Goal: Task Accomplishment & Management: Complete application form

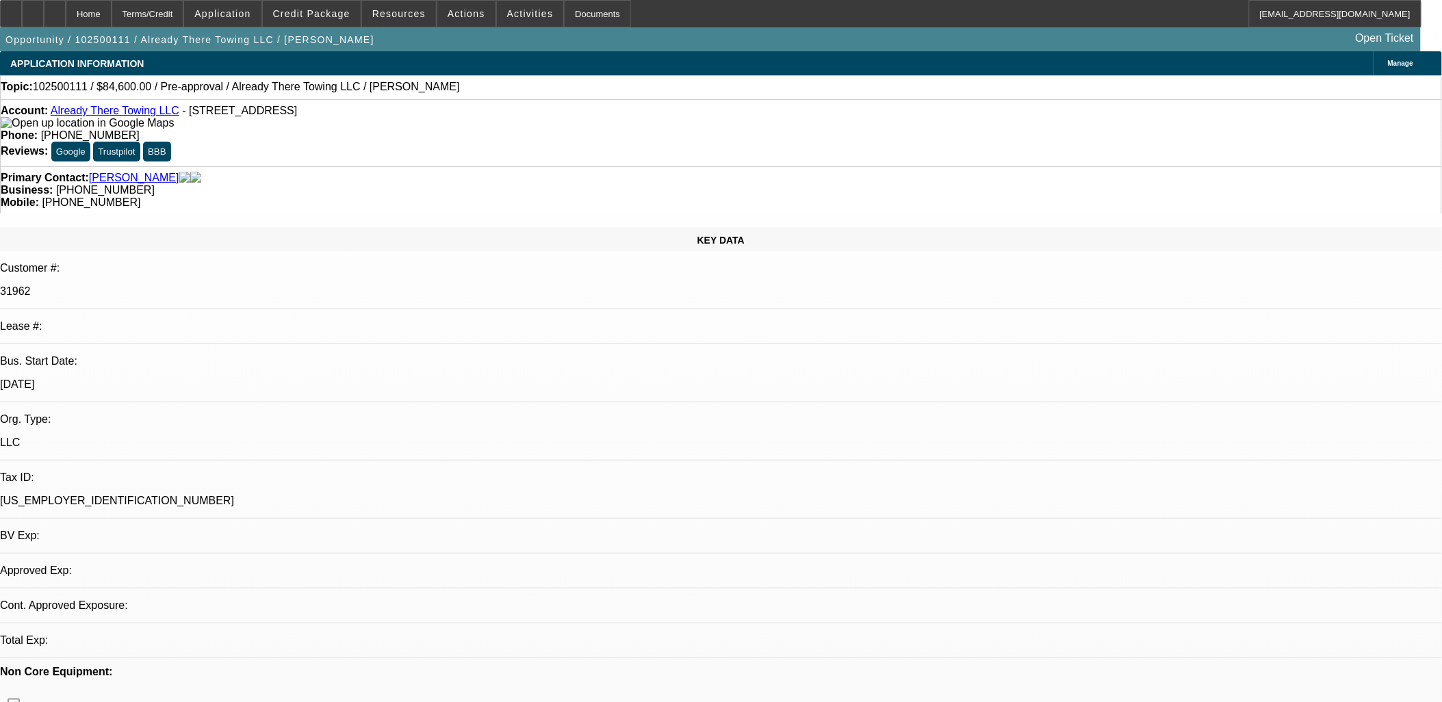
select select "0.1"
select select "2"
select select "0"
select select "1"
select select "2"
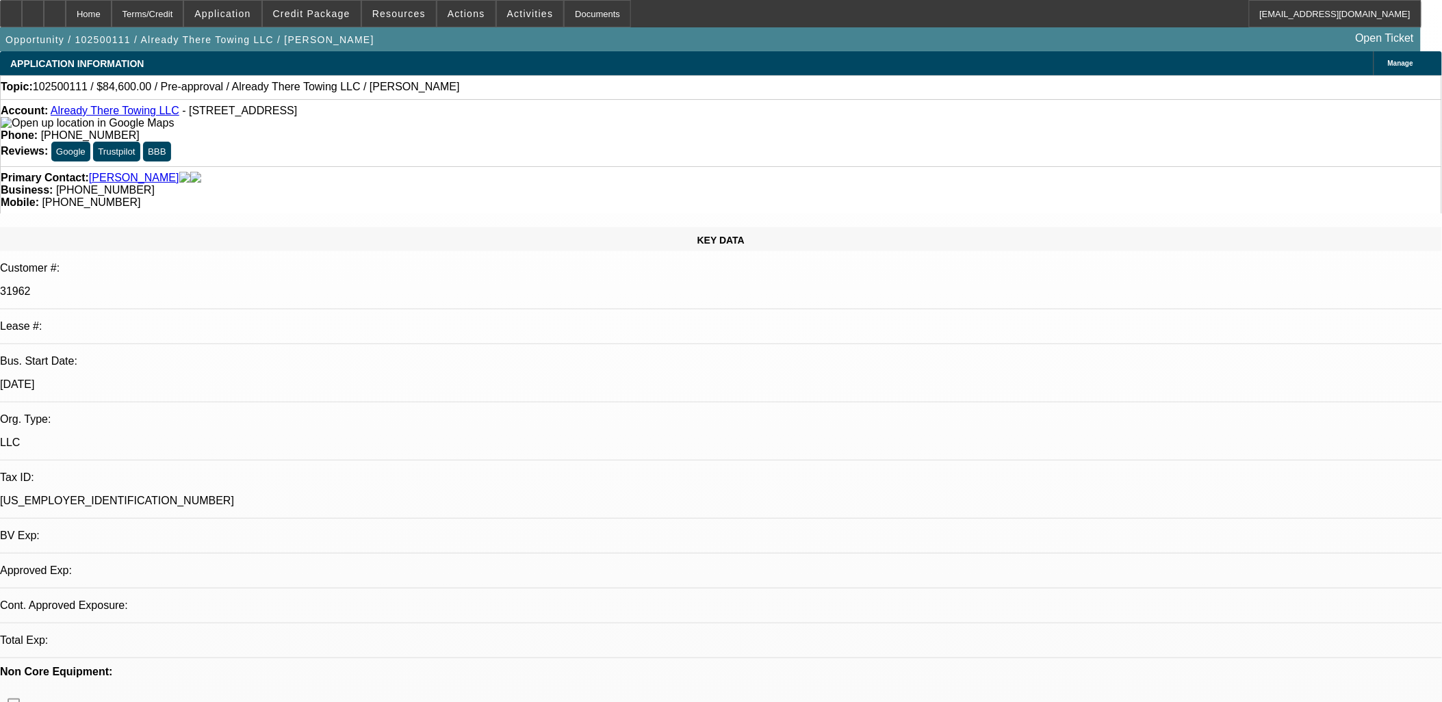
select select "6"
click at [44, 23] on div at bounding box center [33, 13] width 22 height 27
click at [340, 10] on span "Credit Package" at bounding box center [311, 13] width 77 height 11
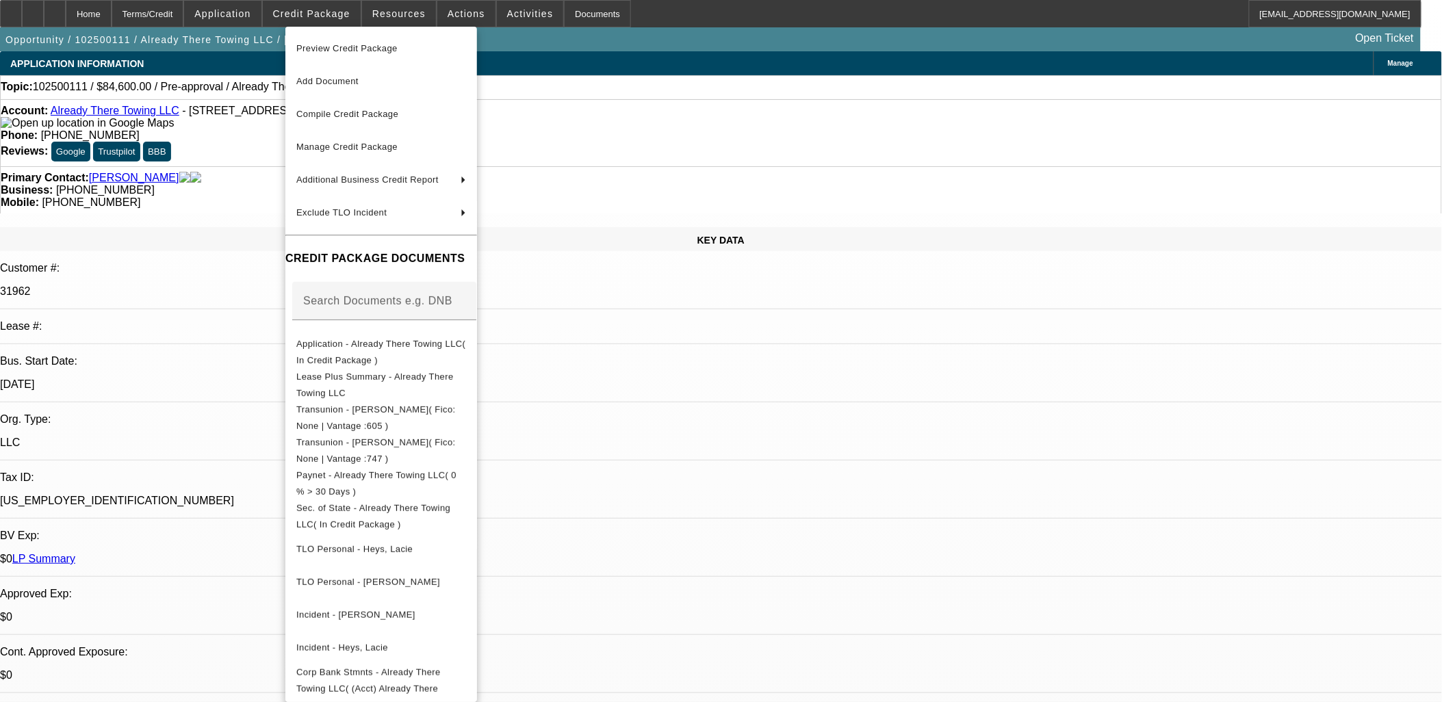
click at [791, 412] on div at bounding box center [721, 351] width 1442 height 702
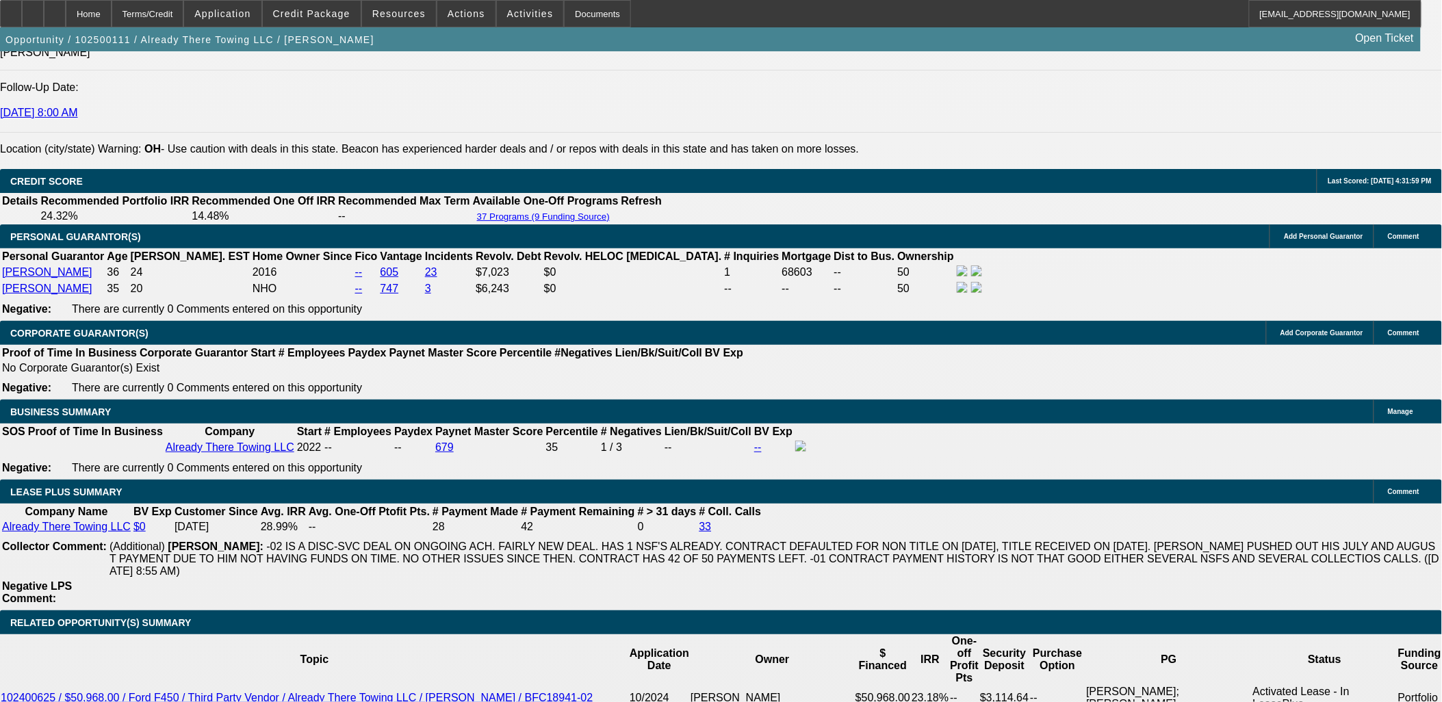
scroll to position [2054, 0]
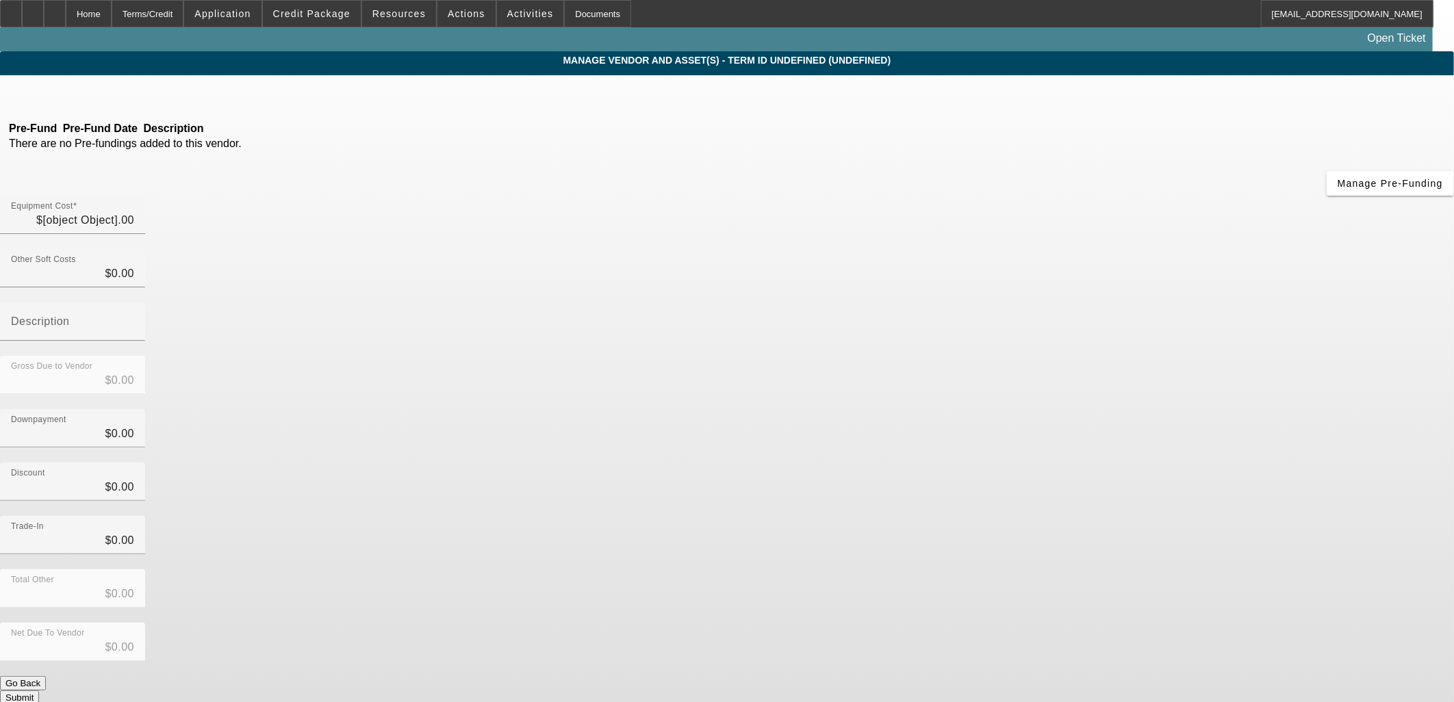
type input "$94,000.00"
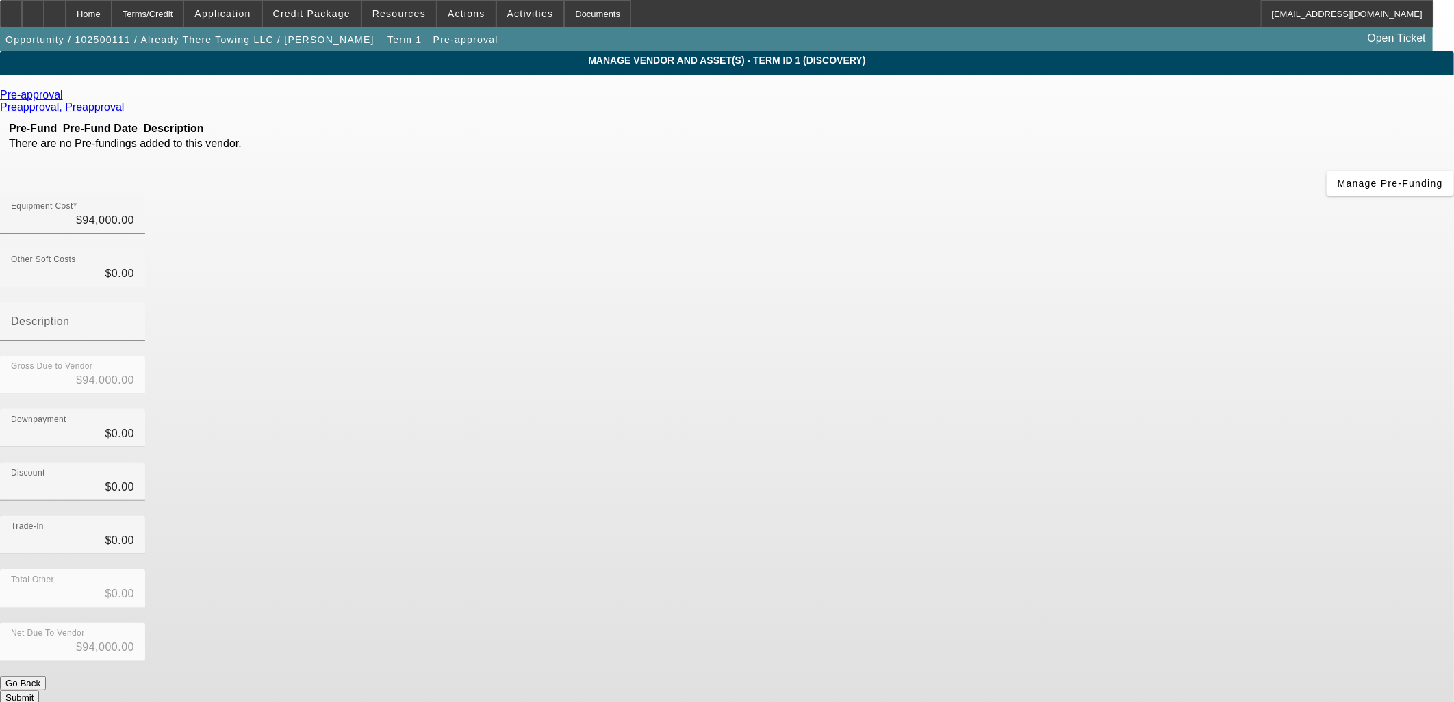
click at [66, 97] on link at bounding box center [64, 95] width 3 height 12
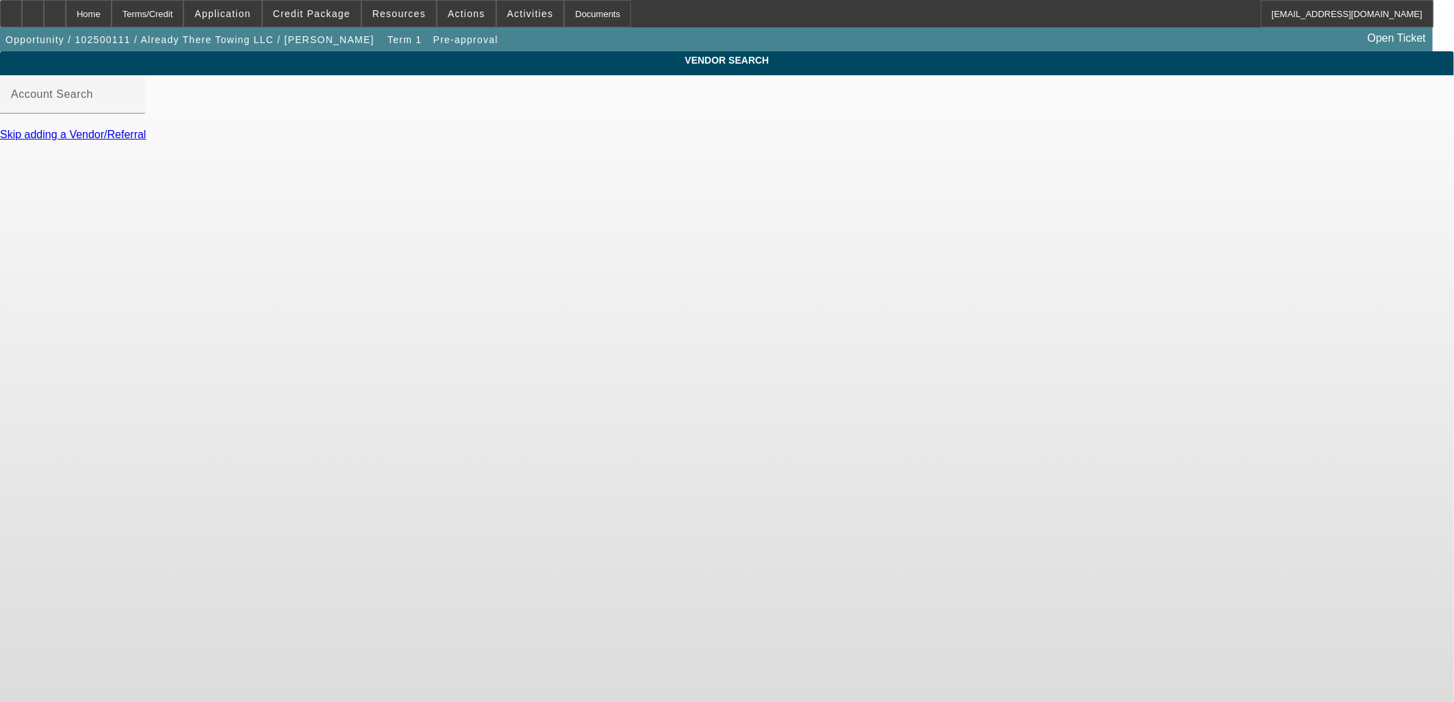
click at [358, 274] on body "Home Terms/Credit Application Credit Package Resources Actions Activities Docum…" at bounding box center [727, 351] width 1454 height 702
click at [134, 108] on input "Account Search" at bounding box center [72, 100] width 123 height 16
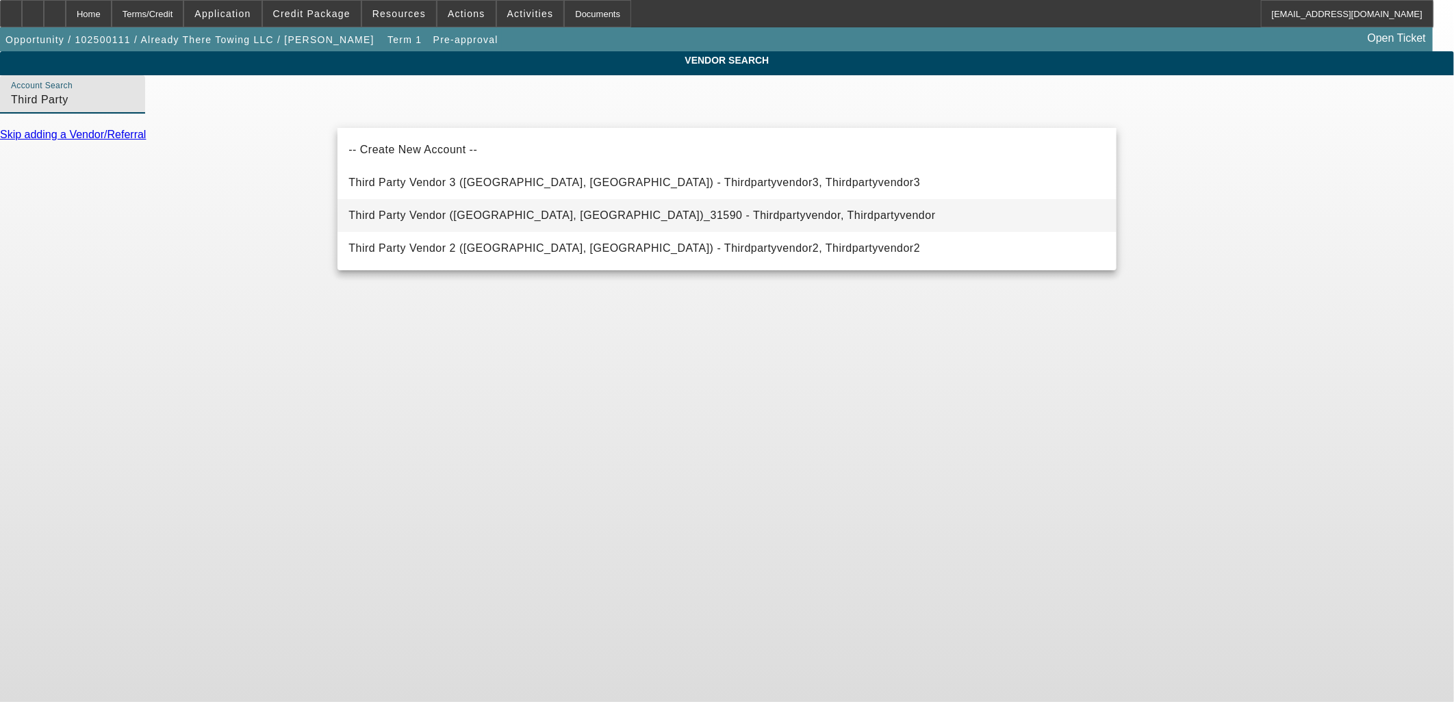
click at [436, 213] on span "Third Party Vendor (Northbrook, IL)_31590 - Thirdpartyvendor, Thirdpartyvendor" at bounding box center [641, 215] width 587 height 12
type input "Third Party Vendor (Northbrook, IL)_31590 - Thirdpartyvendor, Thirdpartyvendor"
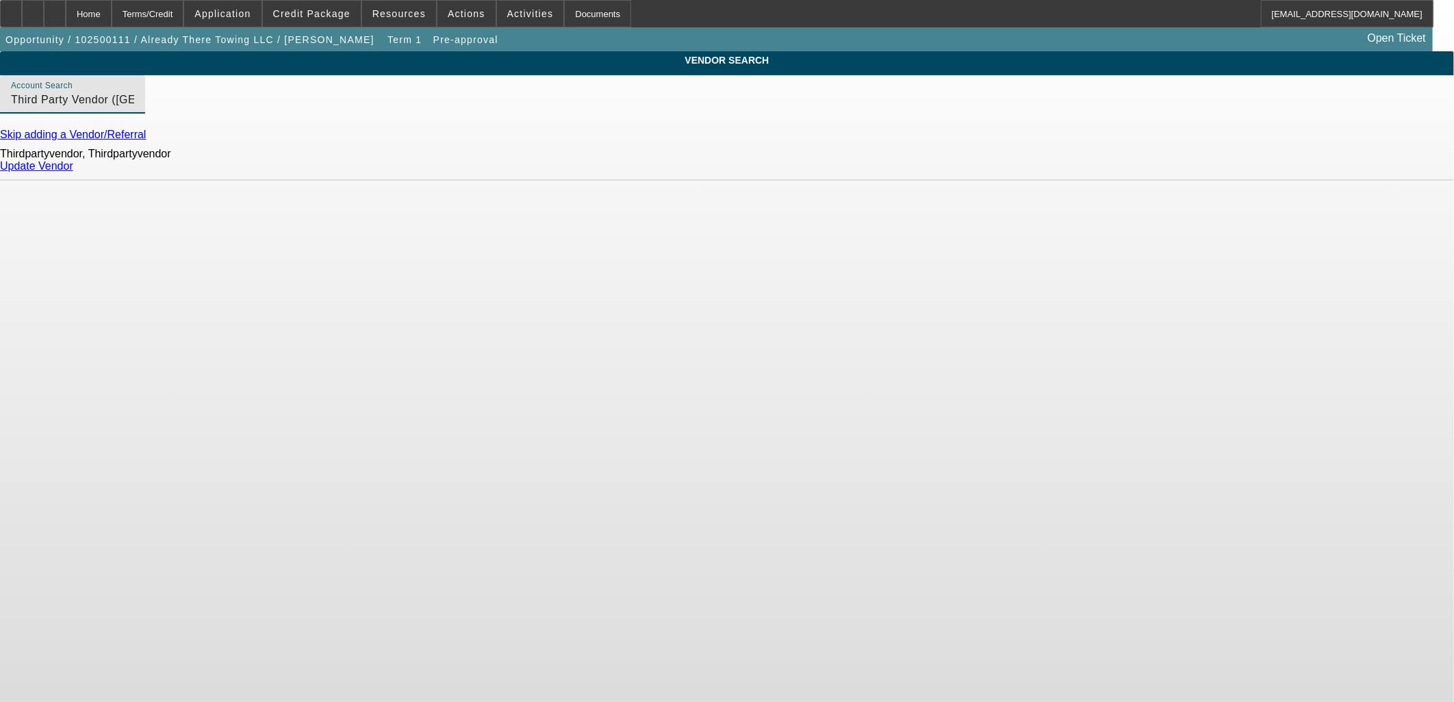
click at [73, 172] on link "Update Vendor" at bounding box center [36, 166] width 73 height 12
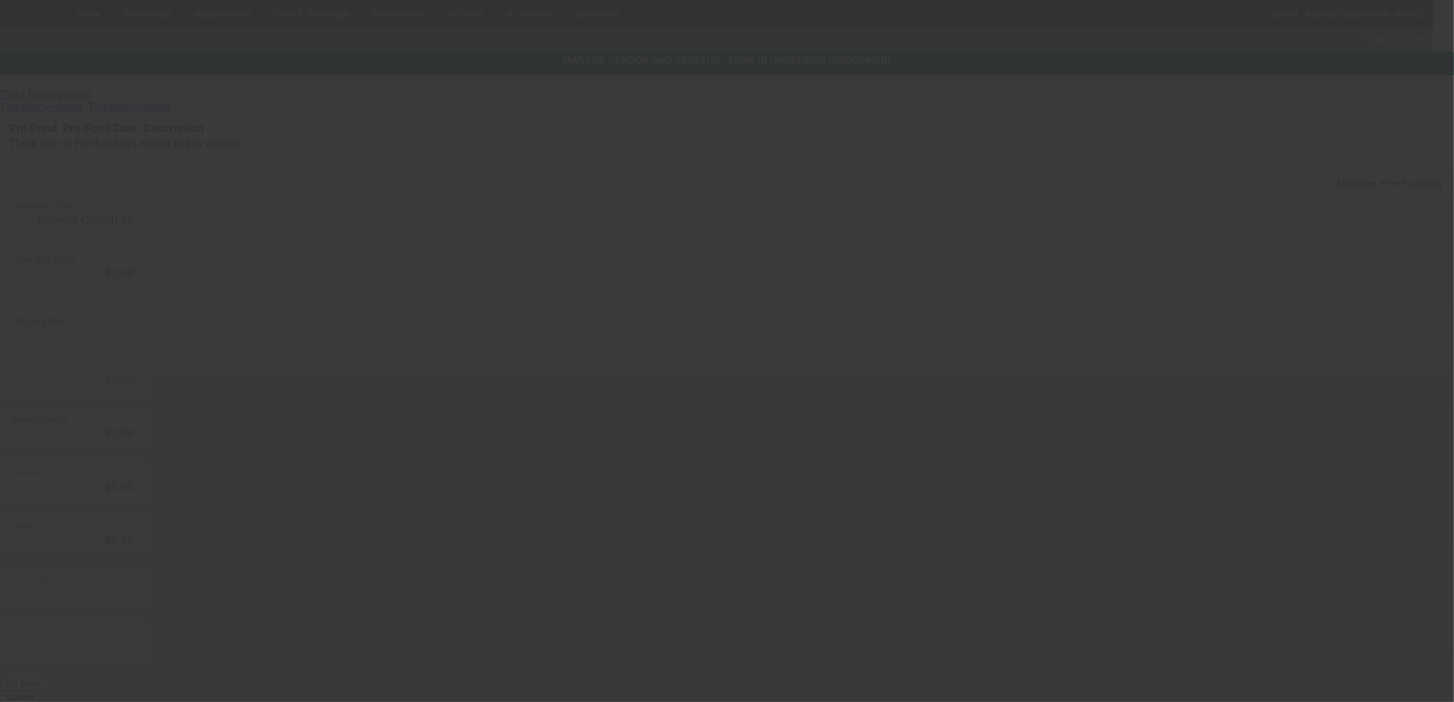
type input "$94,000.00"
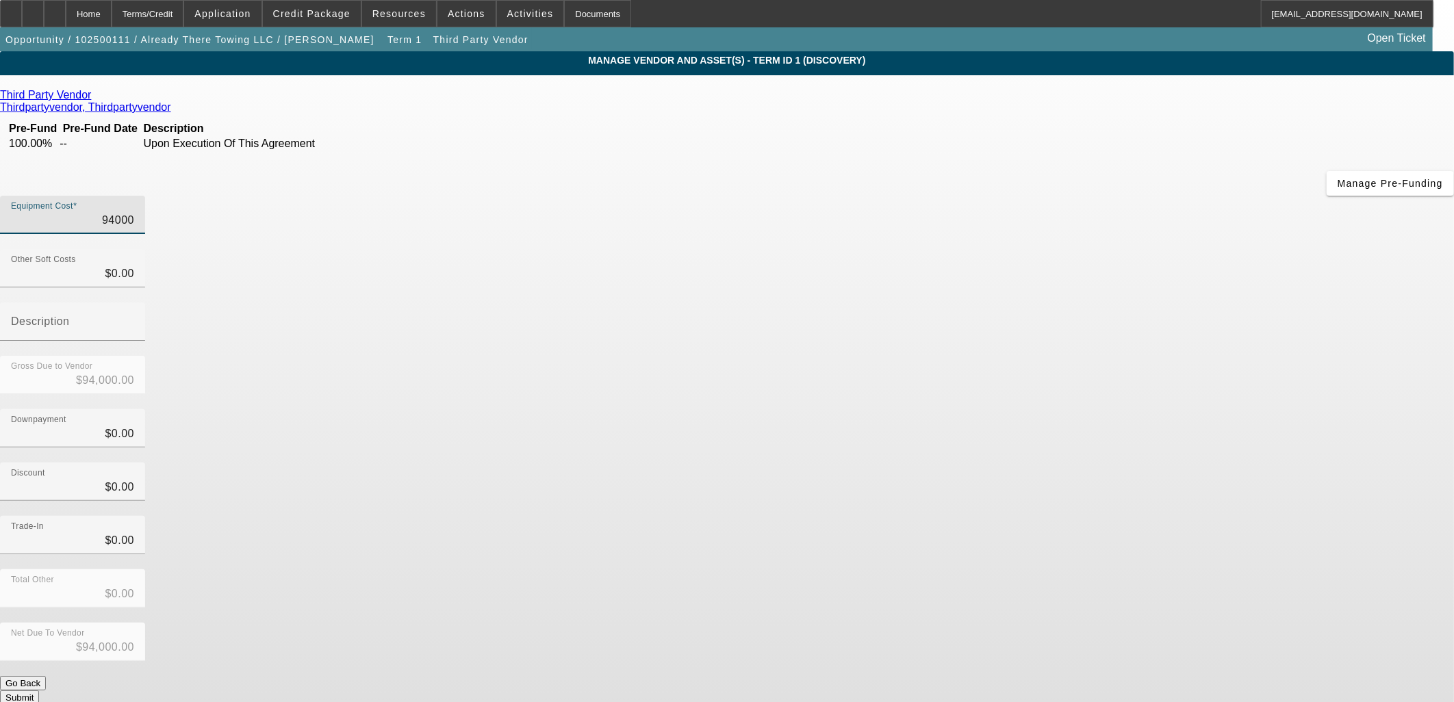
click at [134, 212] on input "94000" at bounding box center [72, 220] width 123 height 16
type input "1"
type input "$1.00"
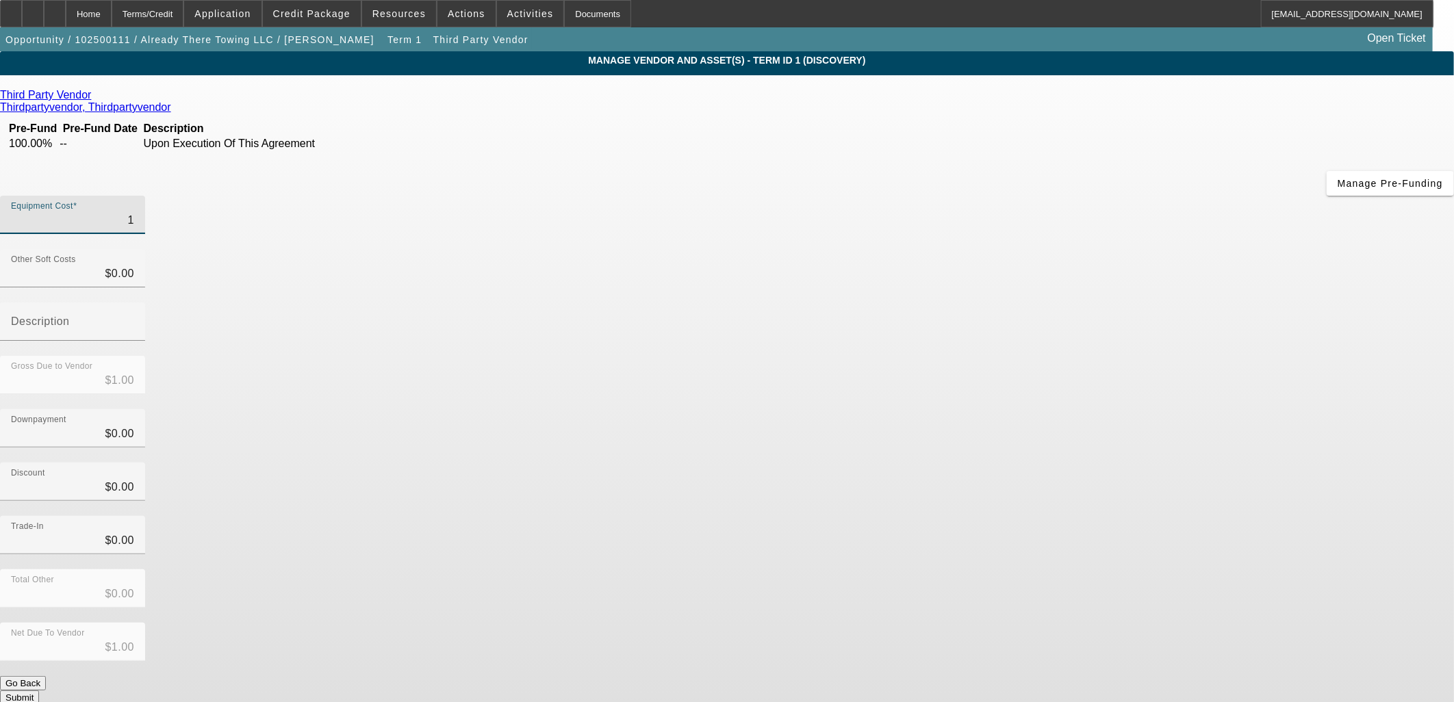
type input "10"
type input "$10.00"
type input "1045"
type input "$1,045.00"
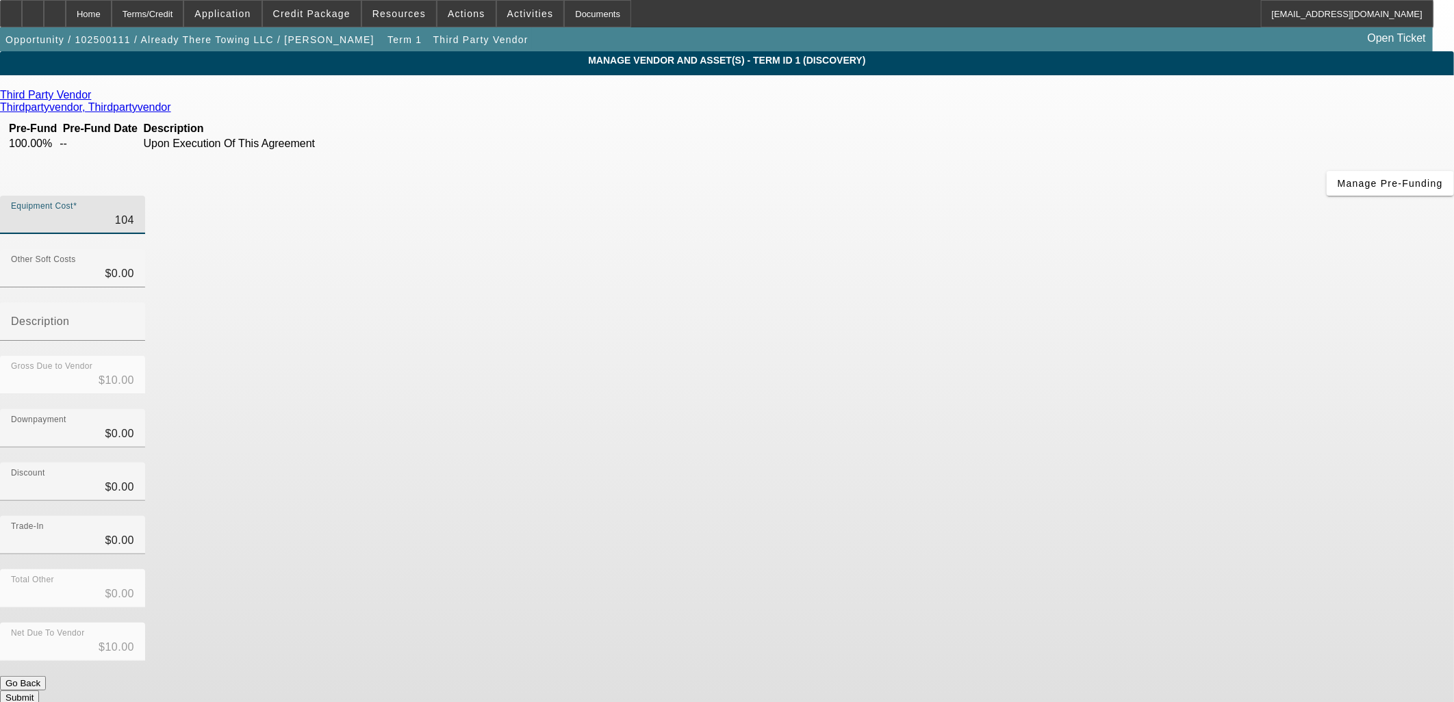
type input "$1,045.00"
type input "10450"
type input "$10,450.00"
type input "104500"
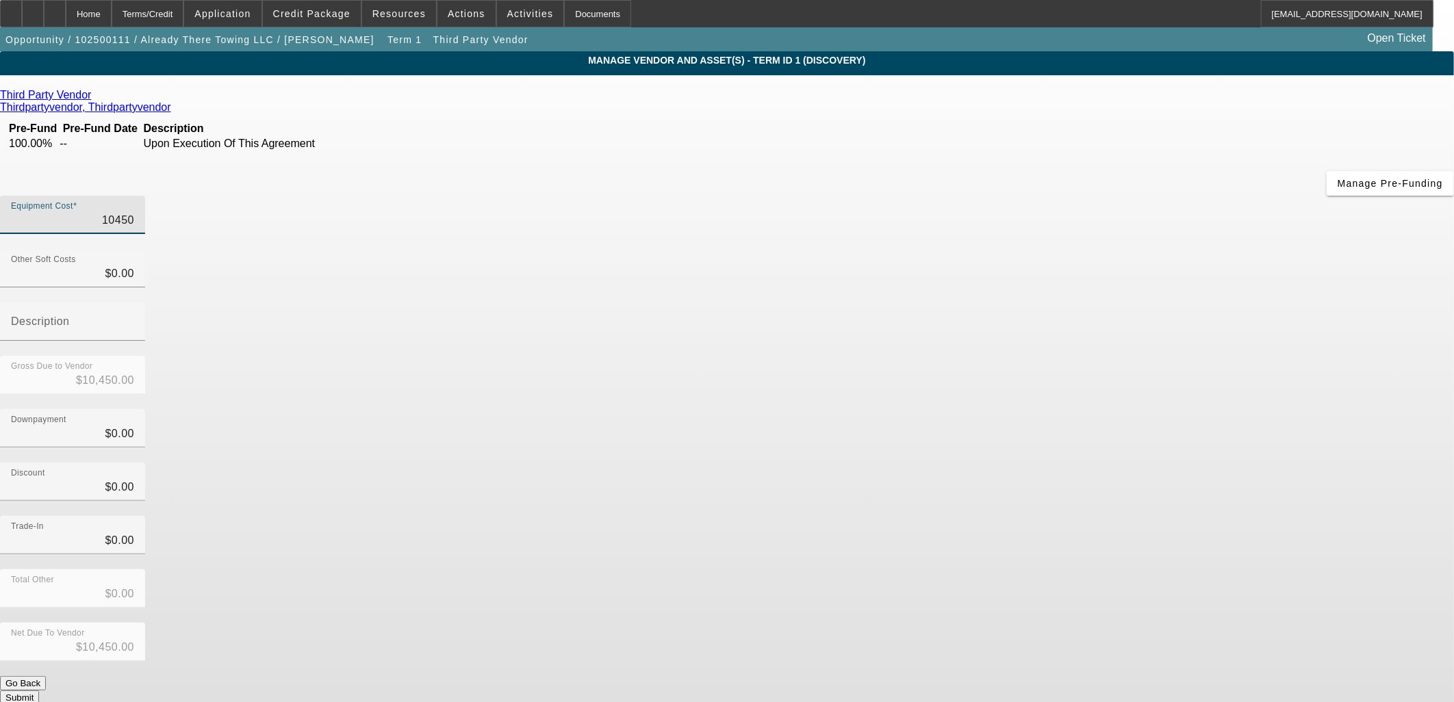
type input "$104,500.00"
type input "1045000"
type input "$1,045,000.00"
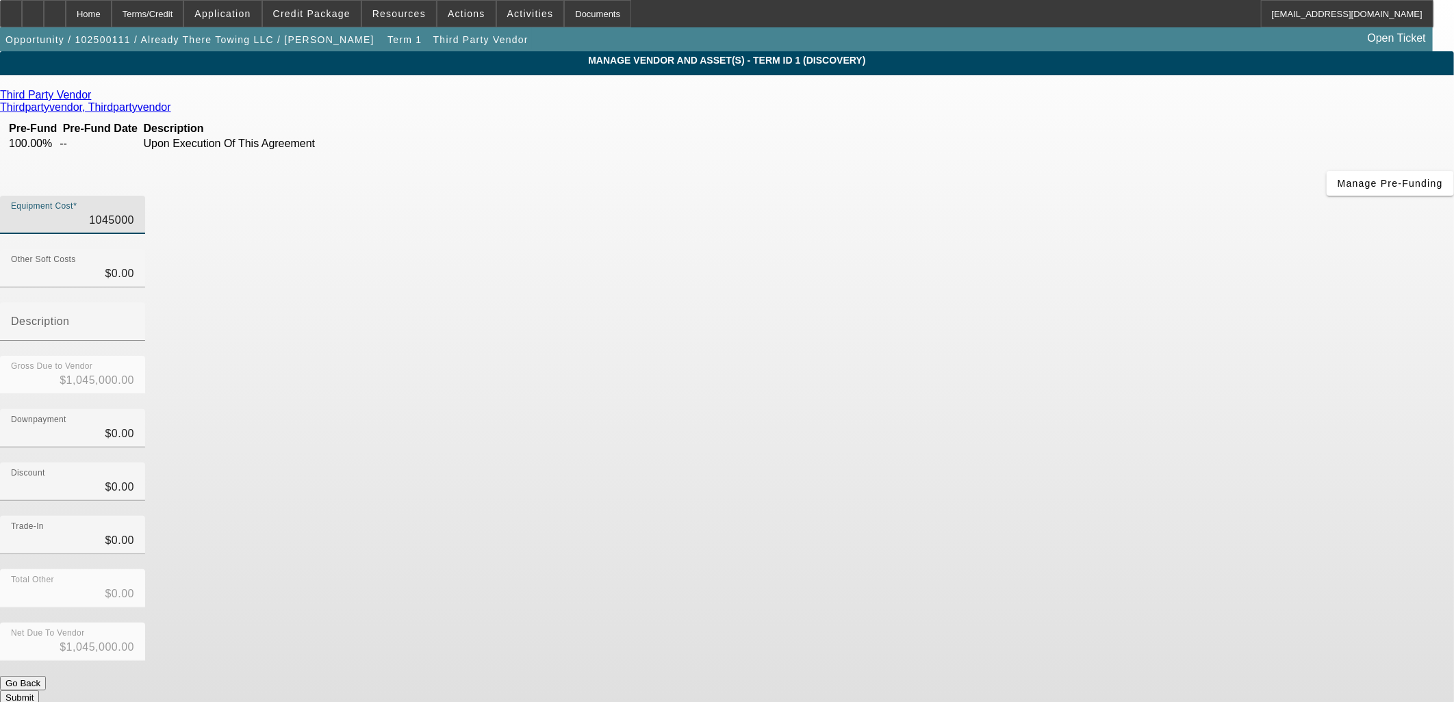
type input "104500"
type input "$104,500.00"
click at [1058, 463] on div "Discount $0.00" at bounding box center [727, 489] width 1454 height 53
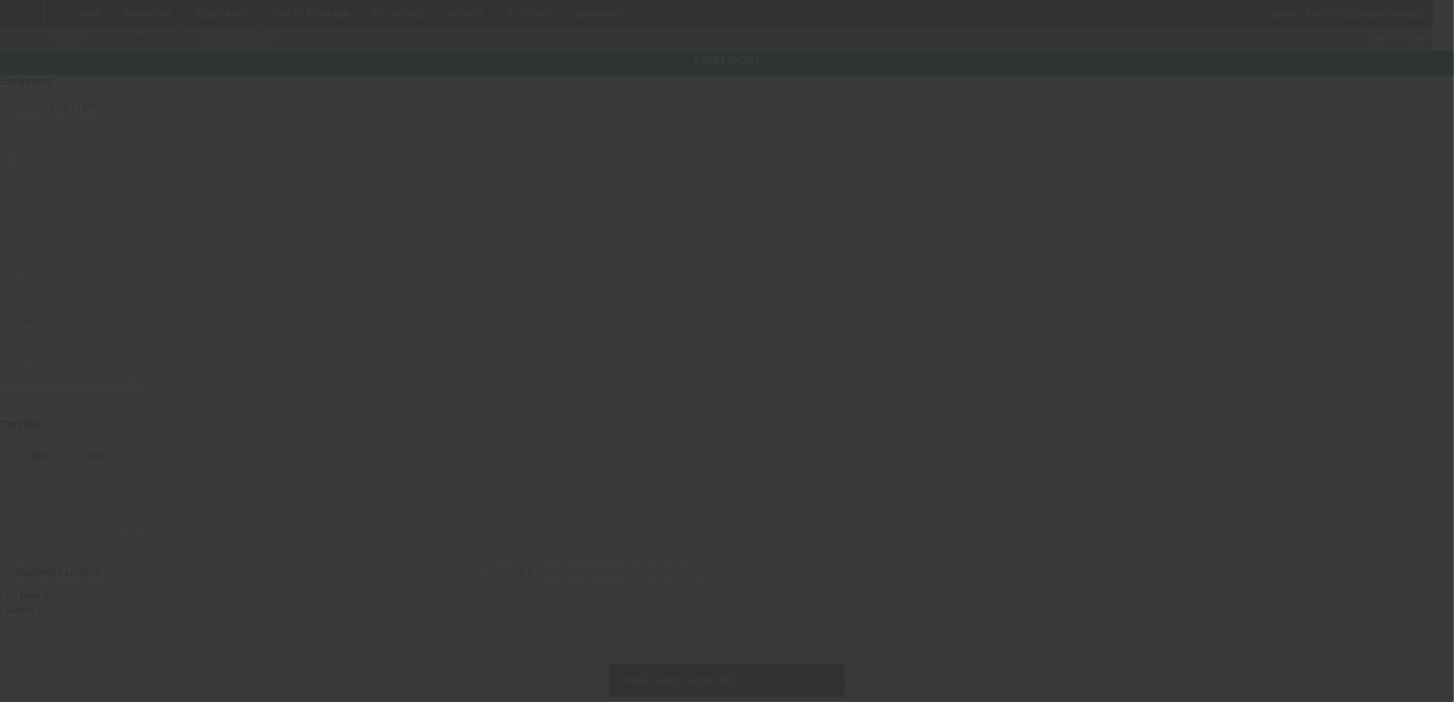
type input "2212 Wilmington Pike"
type input "Kettering"
type input "45420"
type input "Montgomery"
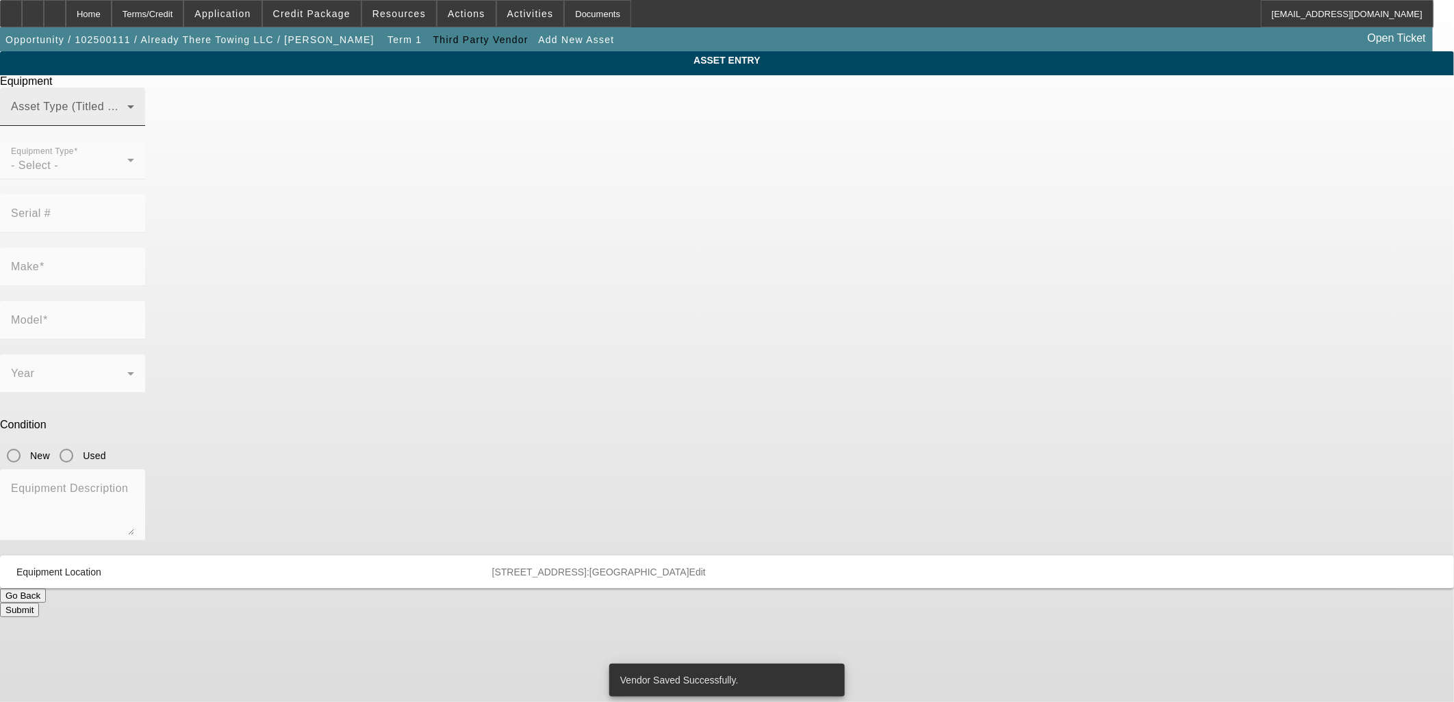
click at [127, 120] on span at bounding box center [69, 112] width 116 height 16
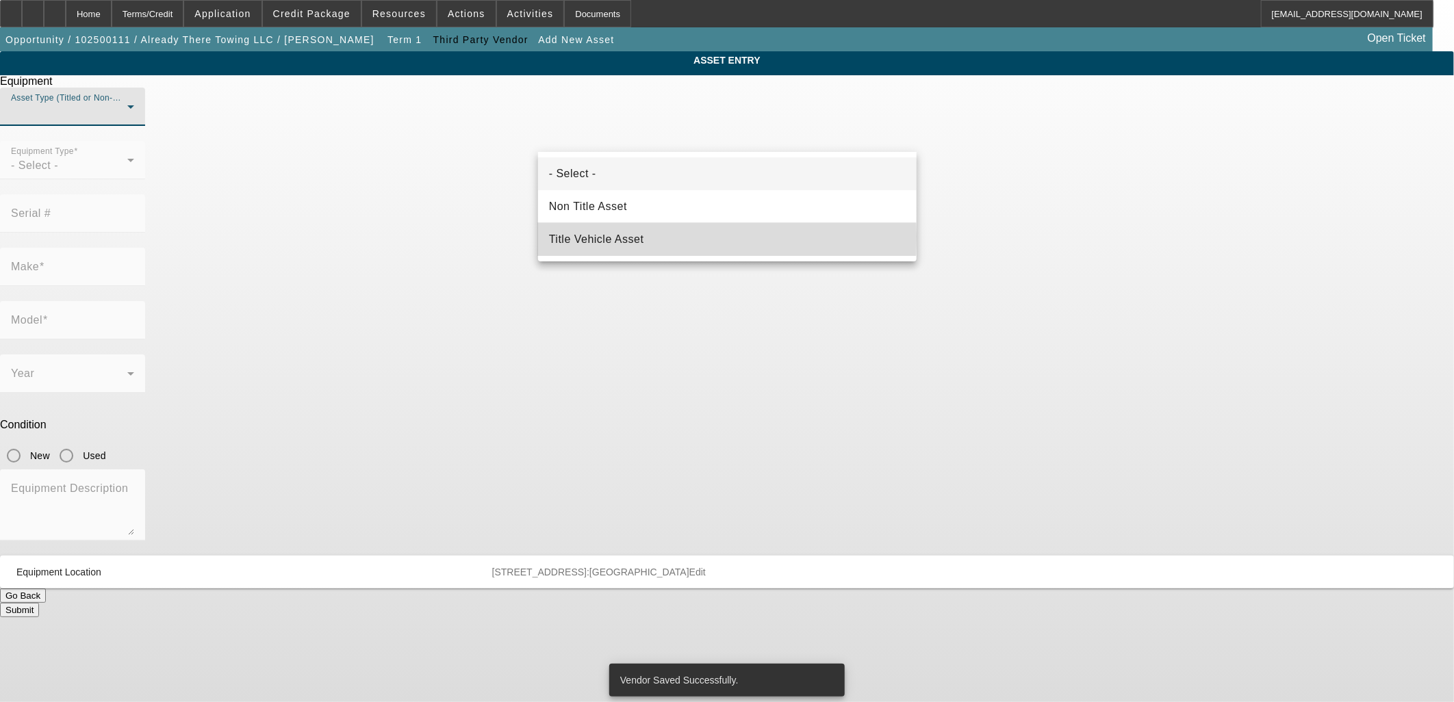
click at [566, 237] on span "Title Vehicle Asset" at bounding box center [596, 239] width 95 height 16
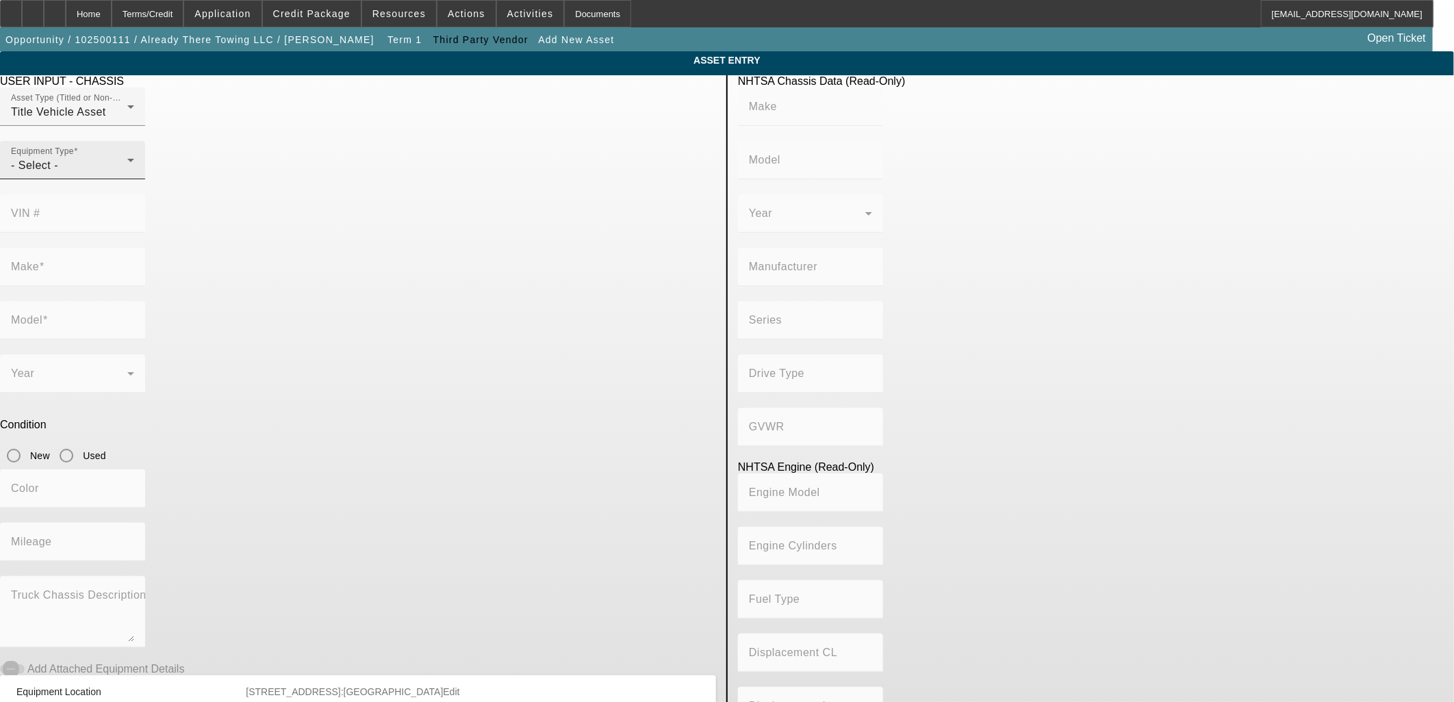
click at [134, 179] on div "Equipment Type - Select -" at bounding box center [72, 160] width 123 height 38
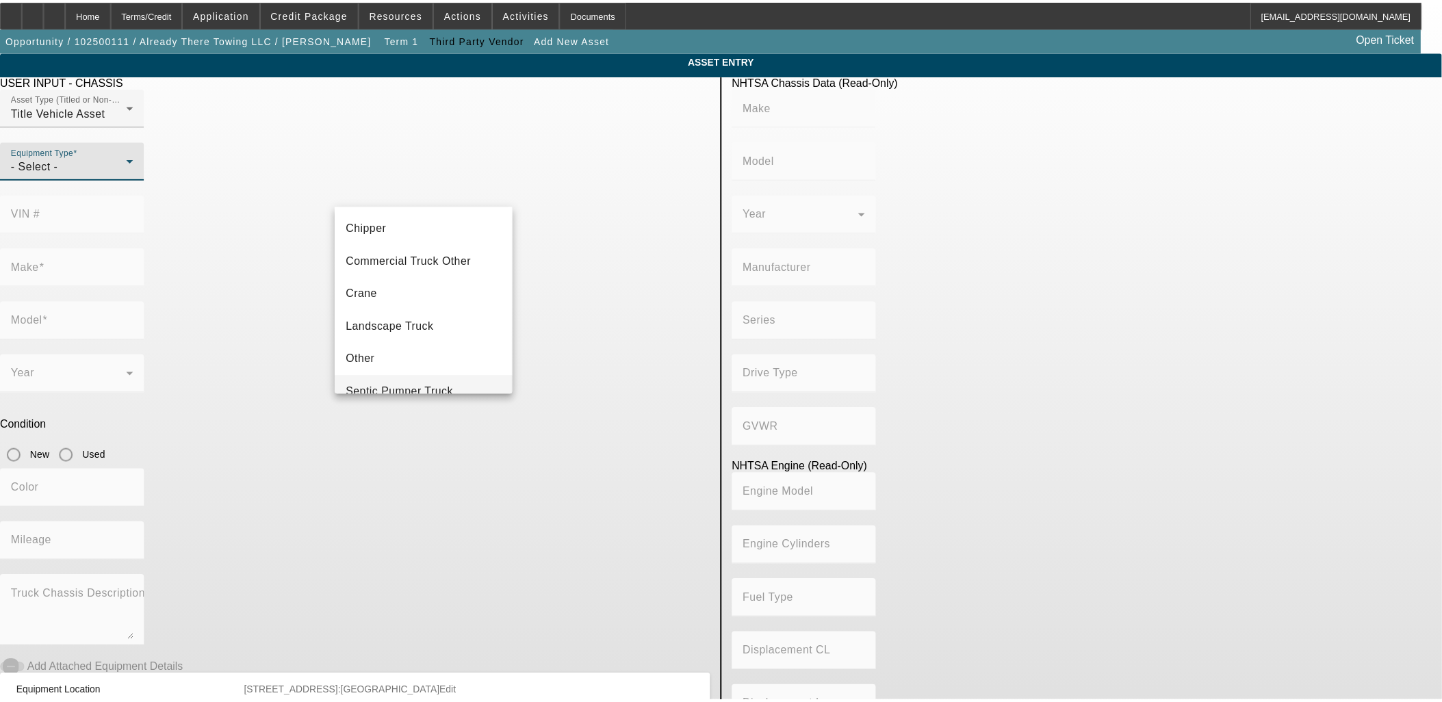
scroll to position [151, 0]
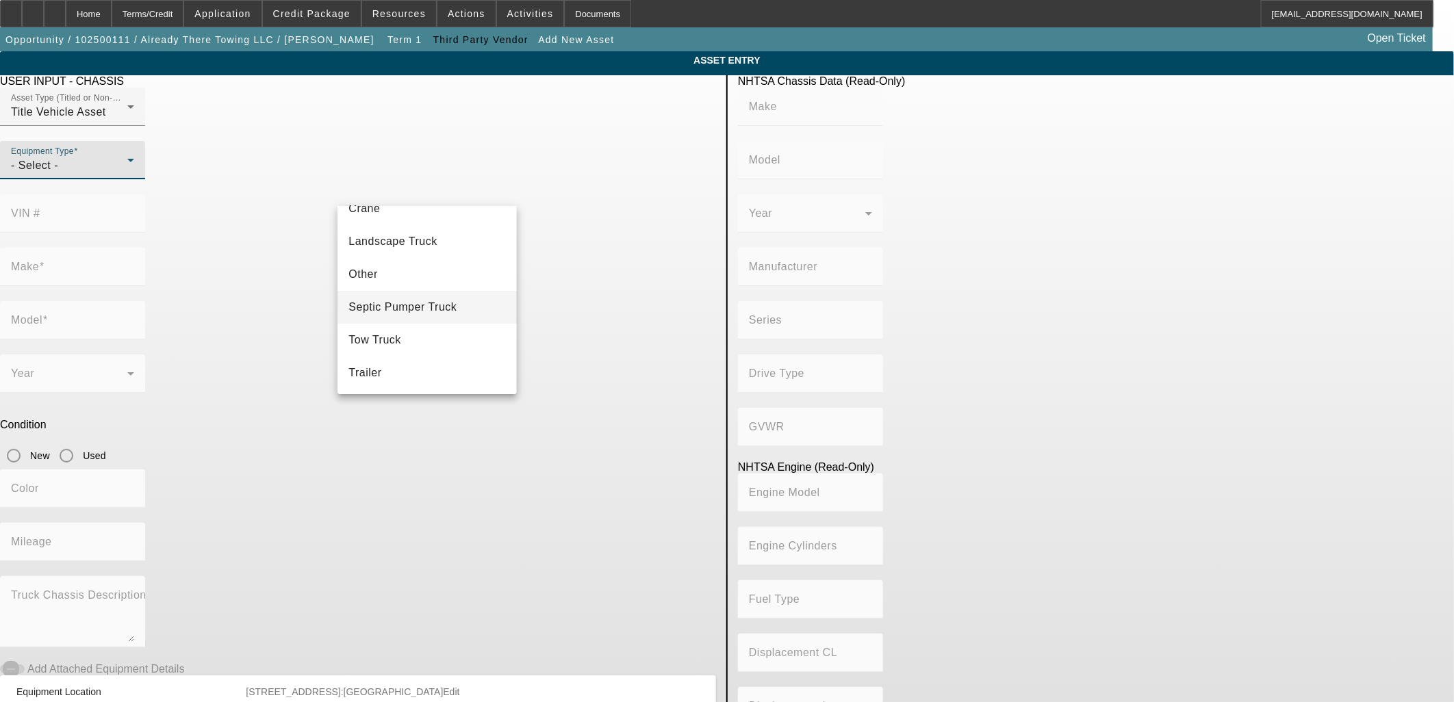
click at [397, 345] on span "Tow Truck" at bounding box center [374, 340] width 53 height 16
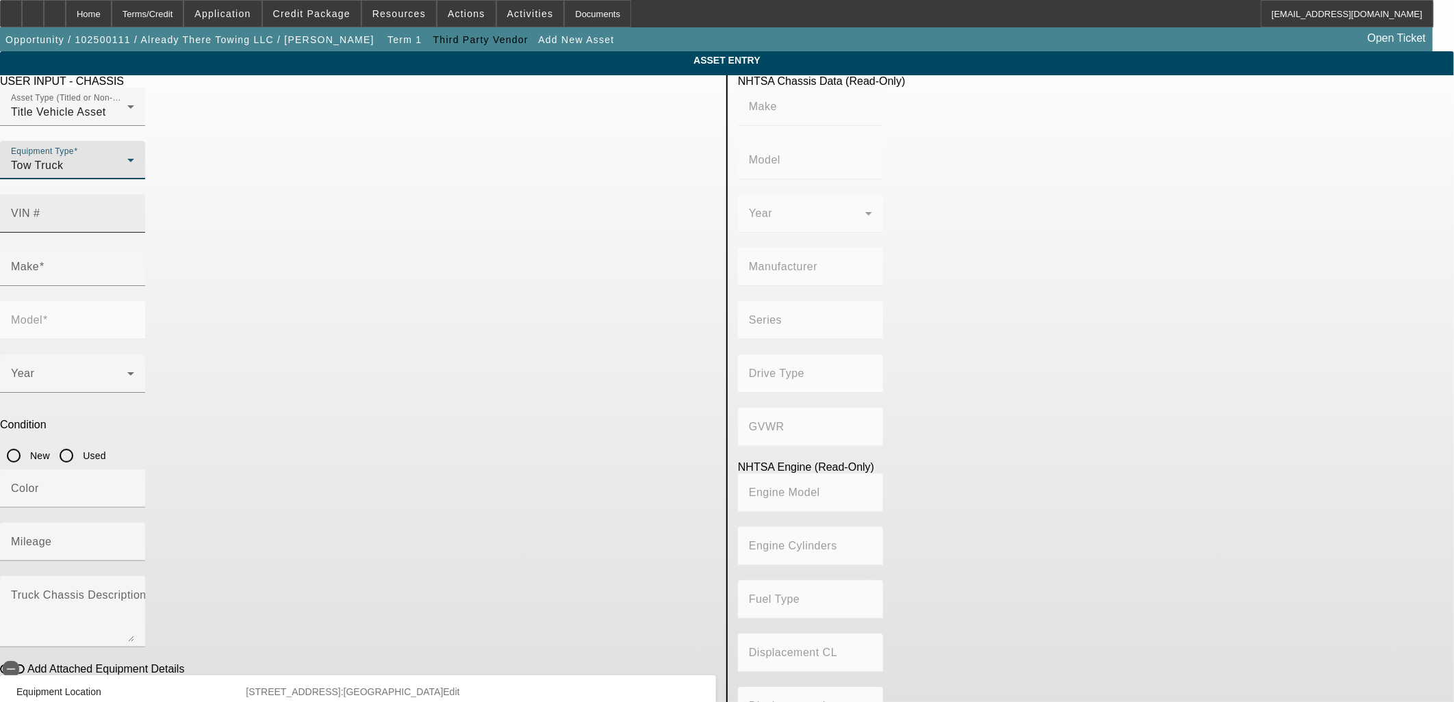
click at [134, 194] on div "VIN #" at bounding box center [72, 213] width 123 height 38
type input "3HAEUMMLXR617276"
click at [80, 442] on input "Used" at bounding box center [66, 455] width 27 height 27
radio input "true"
click at [134, 211] on input "3HAEUMMLXR617276" at bounding box center [72, 219] width 123 height 16
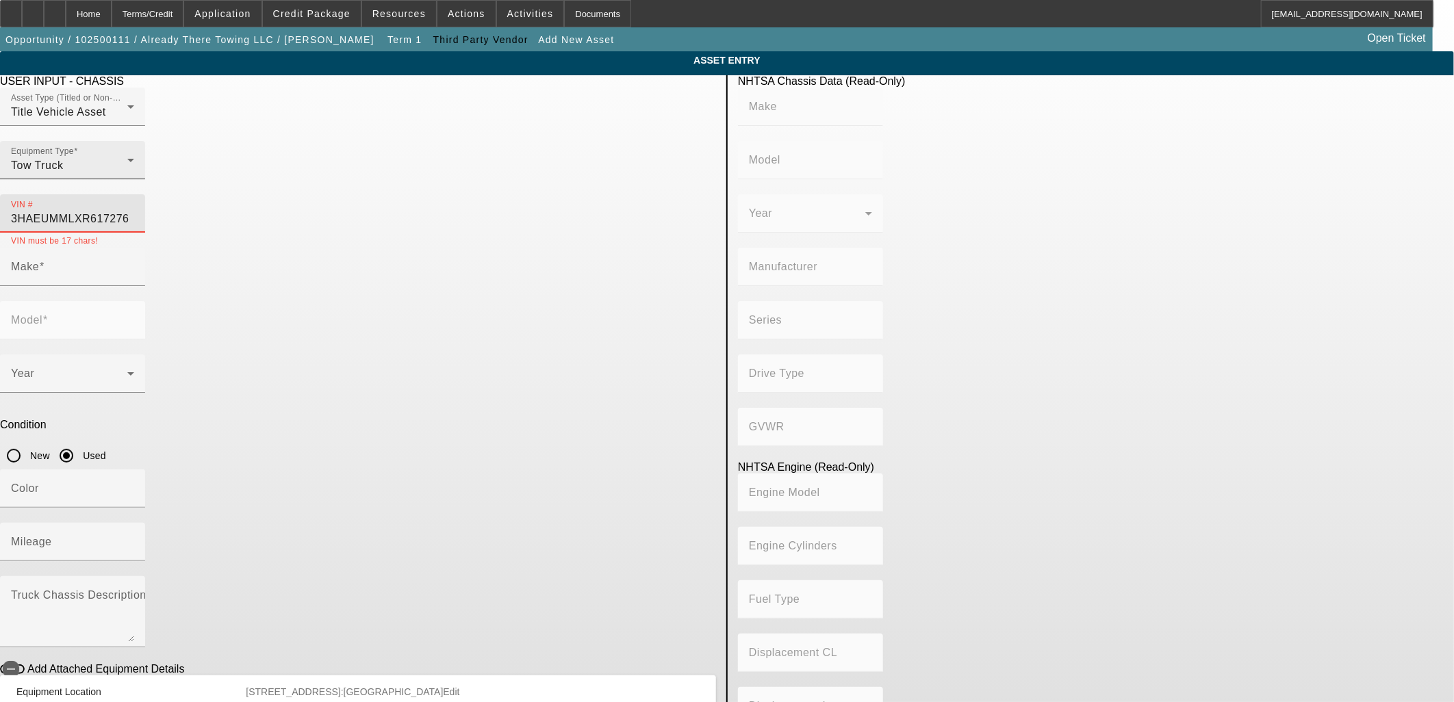
drag, startPoint x: 641, startPoint y: 194, endPoint x: 509, endPoint y: 192, distance: 132.8
click at [509, 192] on div "Asset Type (Titled or Non-Titled) Title Vehicle Asset Equipment Type Tow Truck …" at bounding box center [358, 168] width 716 height 160
type input "3HAEUMMLXR617276"
drag, startPoint x: 641, startPoint y: 194, endPoint x: 539, endPoint y: 189, distance: 102.8
click at [145, 194] on div "VIN # 3HAEUMMLXR617276" at bounding box center [72, 213] width 145 height 38
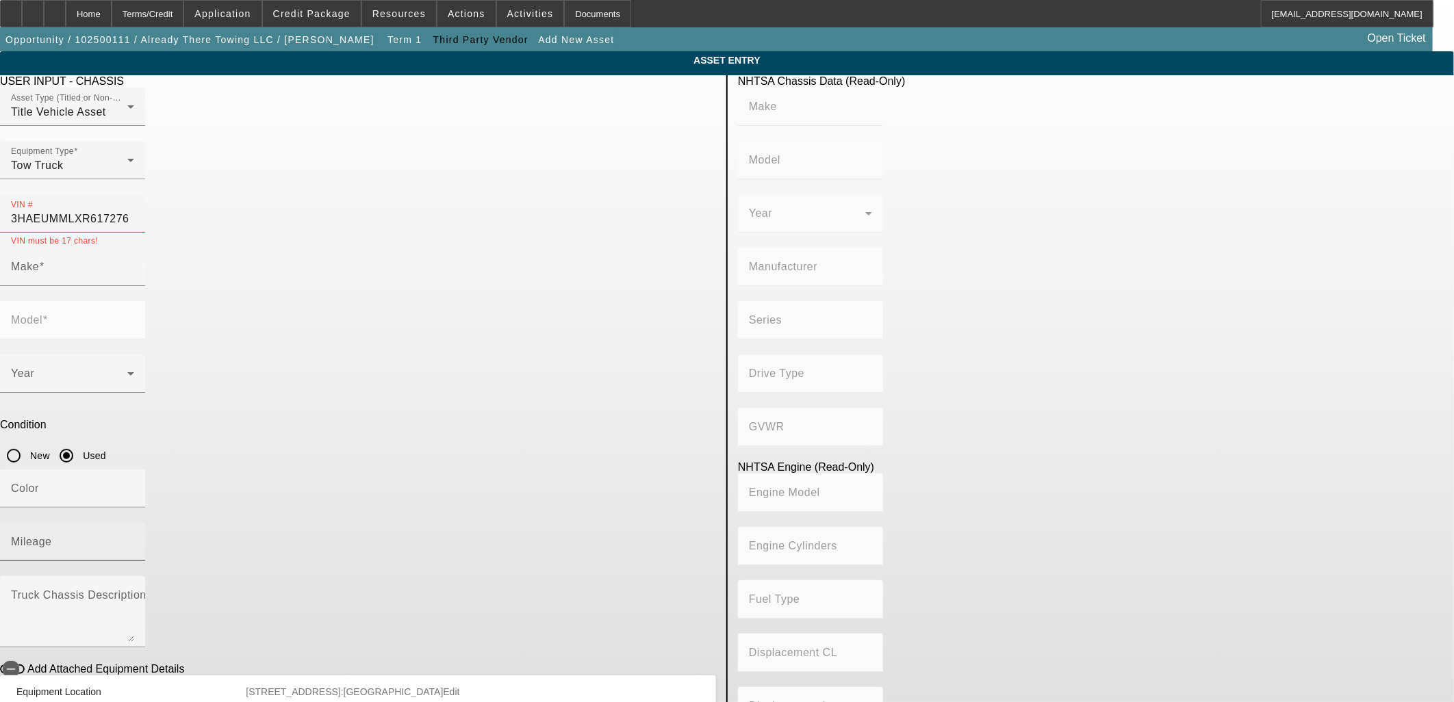
click at [134, 539] on input "Mileage" at bounding box center [72, 547] width 123 height 16
type input "46600"
click at [134, 264] on input "Make" at bounding box center [72, 272] width 123 height 16
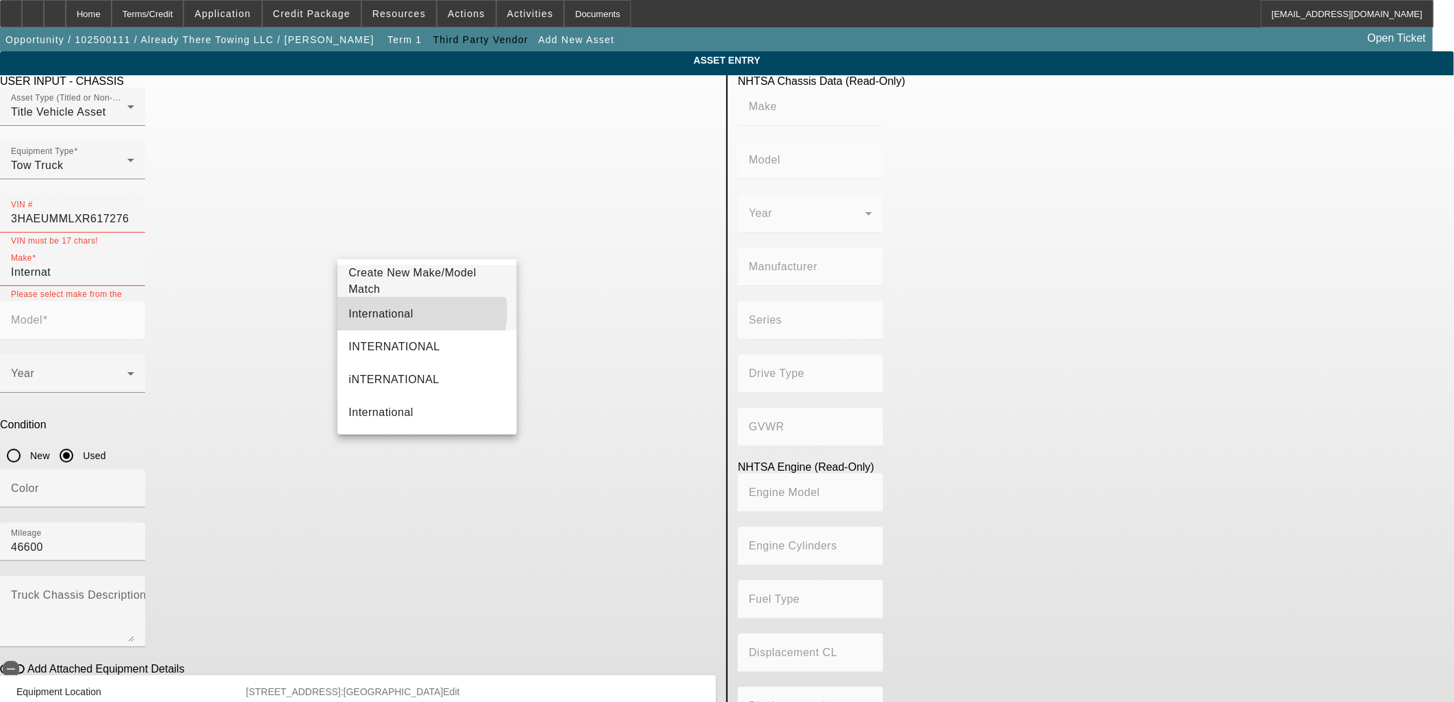
click at [416, 312] on mat-option "International" at bounding box center [426, 314] width 179 height 33
type input "International"
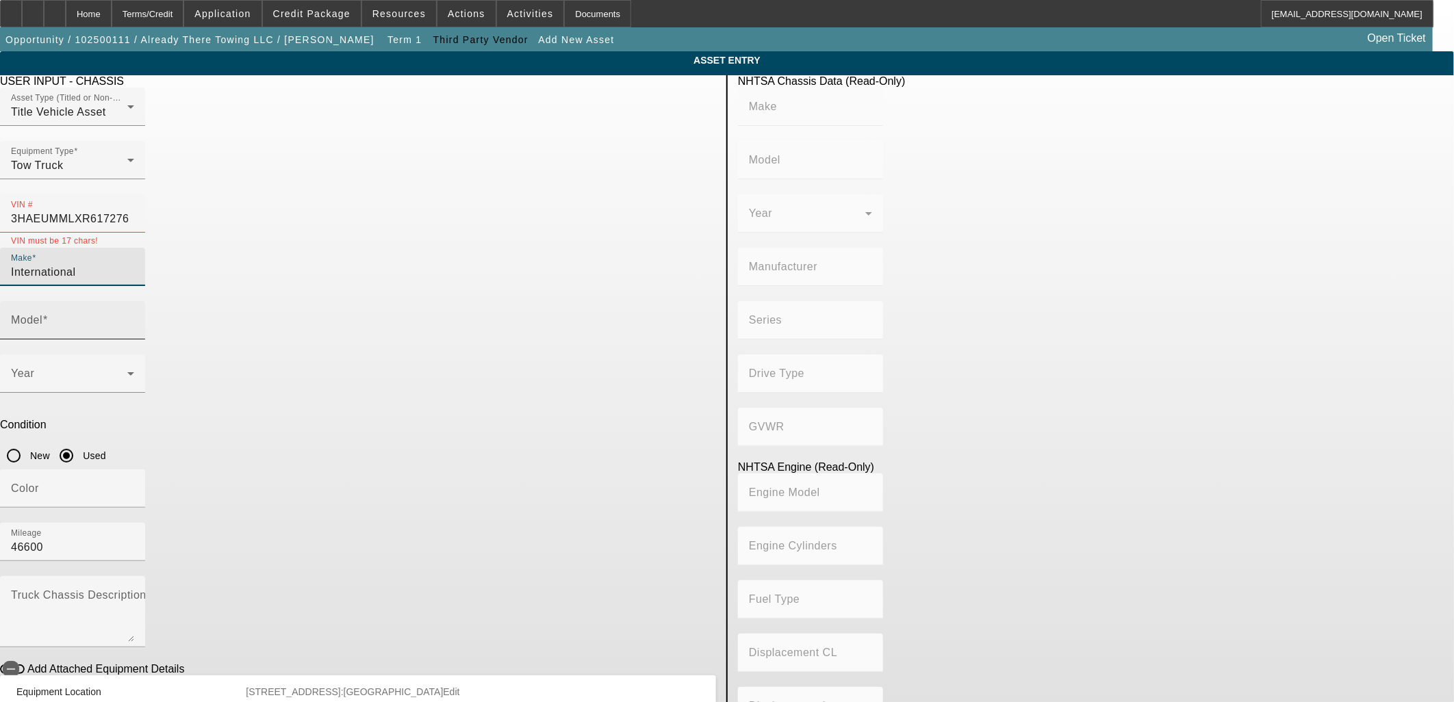
click at [134, 318] on input "Model" at bounding box center [72, 326] width 123 height 16
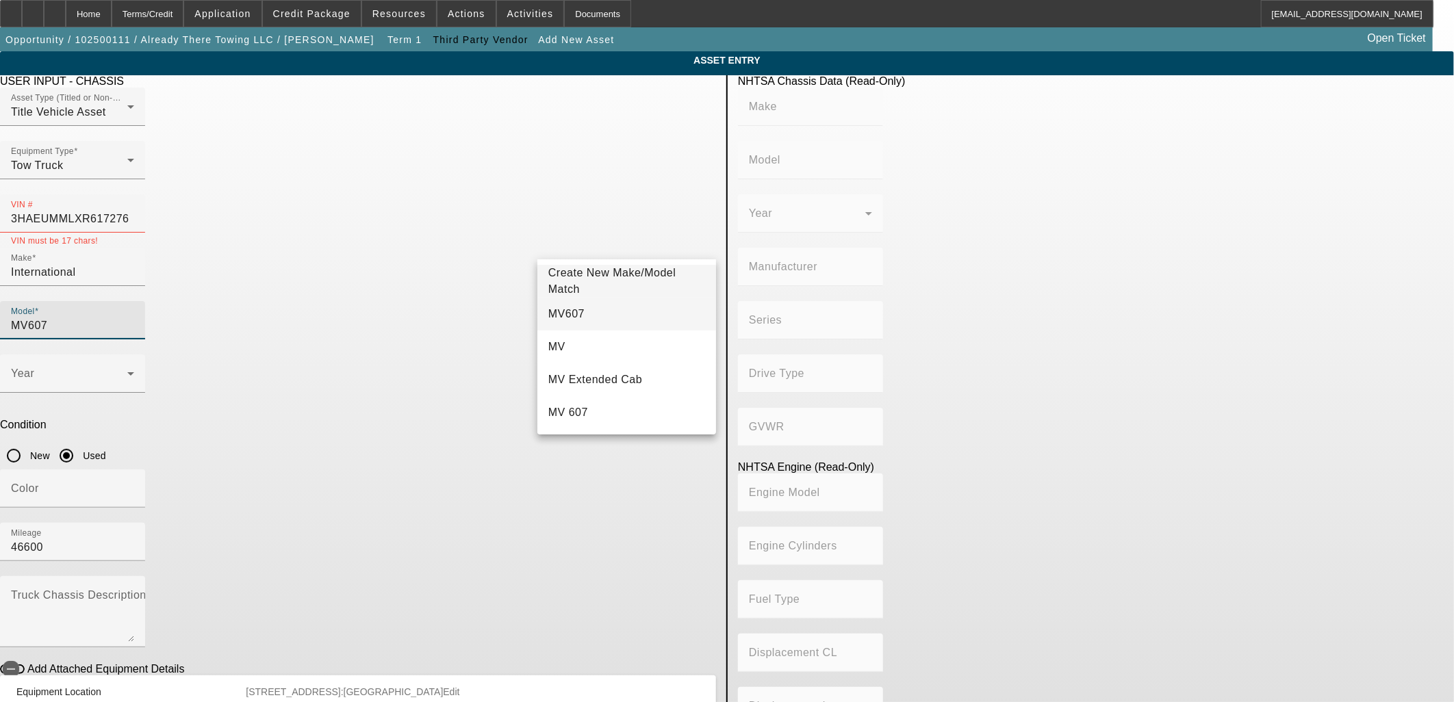
type input "MV607"
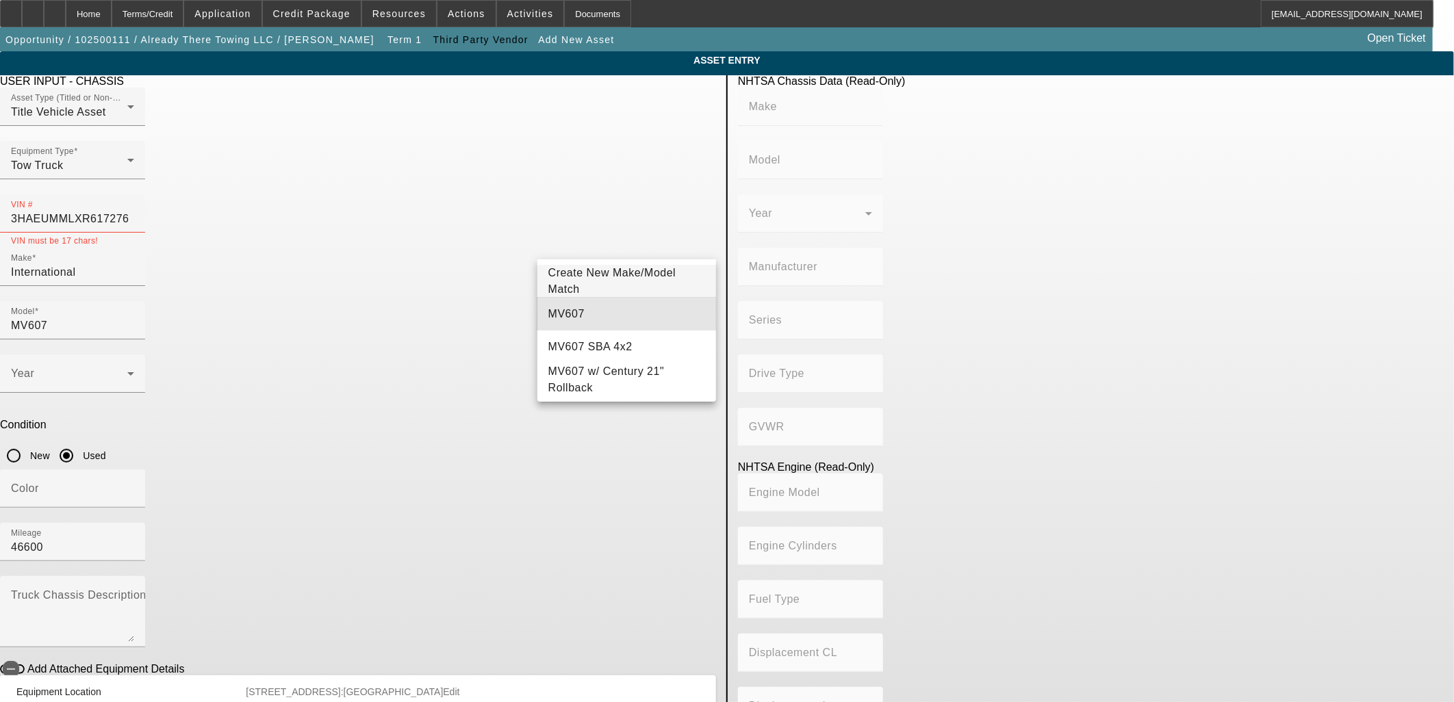
click at [579, 320] on mat-option "MV607" at bounding box center [626, 314] width 179 height 33
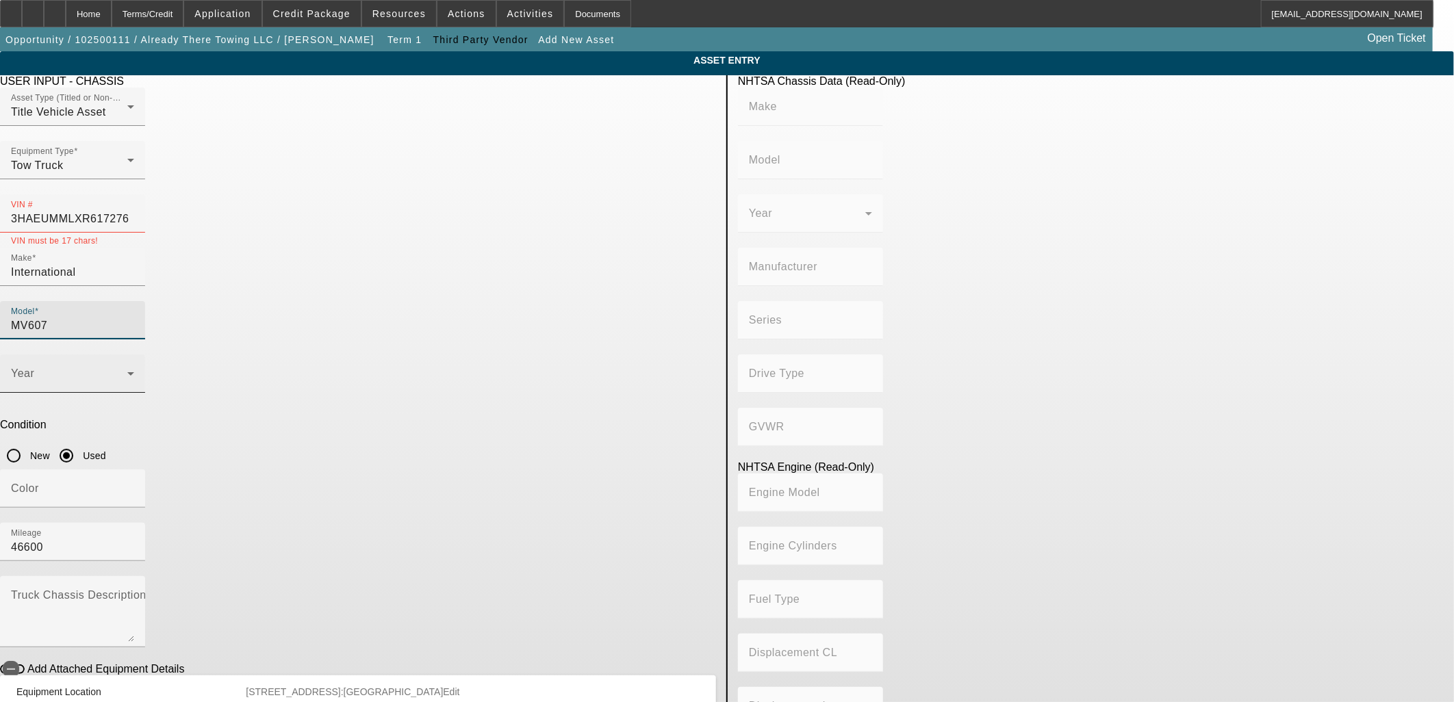
click at [127, 371] on span at bounding box center [69, 379] width 116 height 16
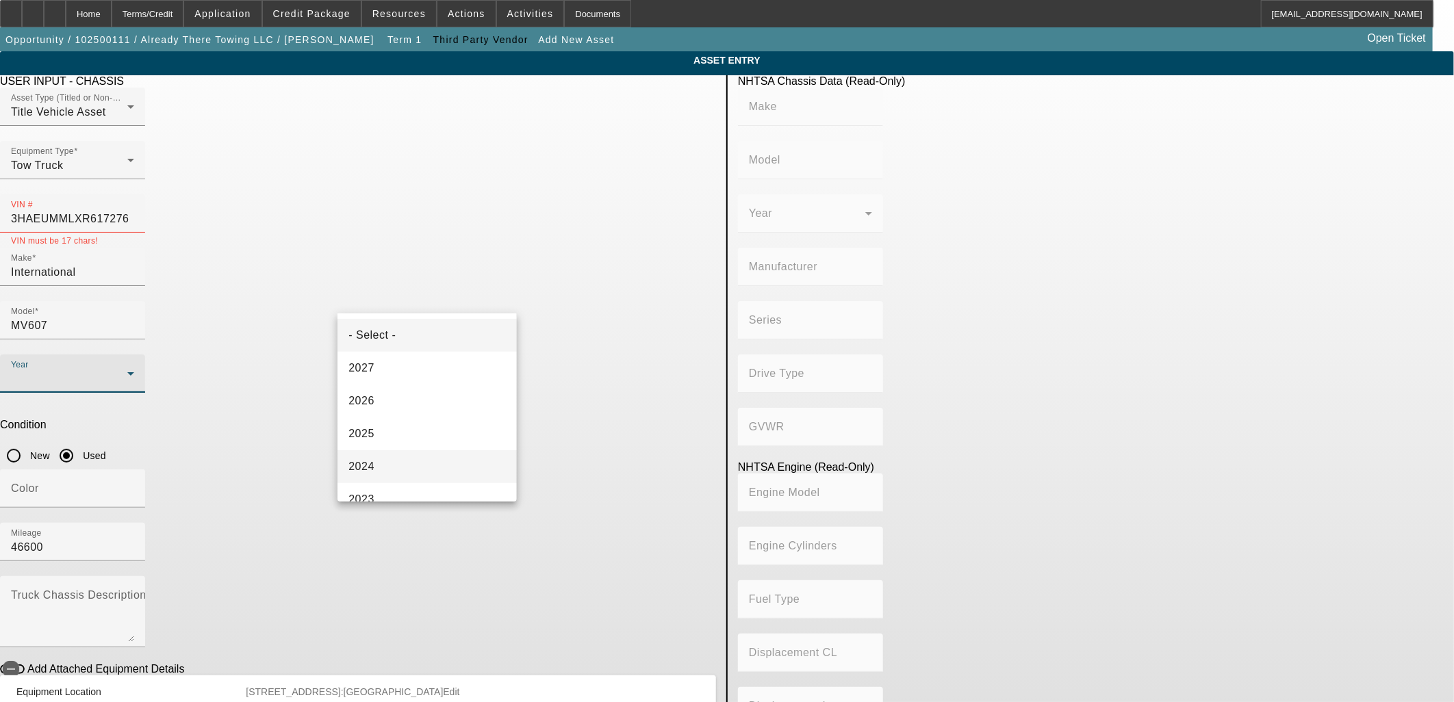
click at [381, 463] on mat-option "2024" at bounding box center [426, 466] width 179 height 33
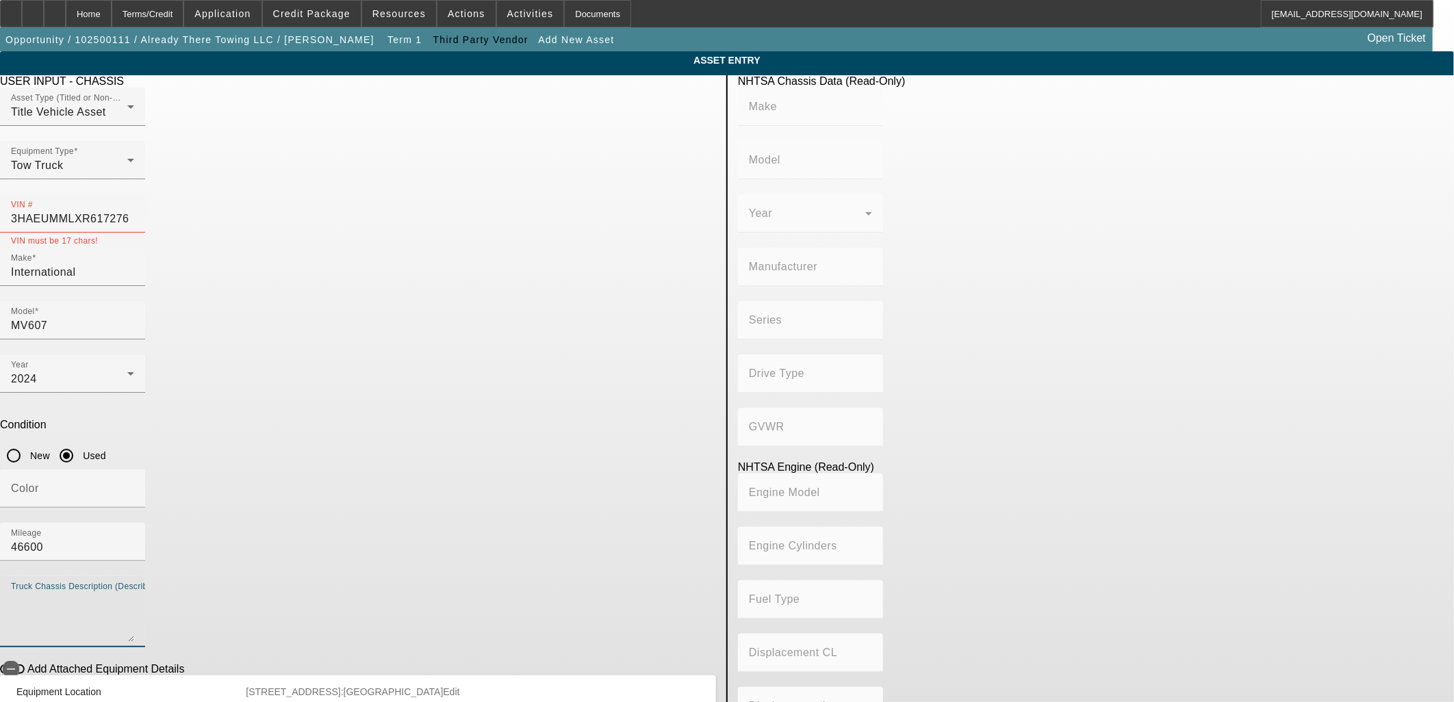
click at [134, 593] on textarea "Truck Chassis Description (Describe the truck chassis only)" at bounding box center [72, 617] width 123 height 49
type textarea "with"
click at [17, 663] on icon "button" at bounding box center [11, 669] width 12 height 12
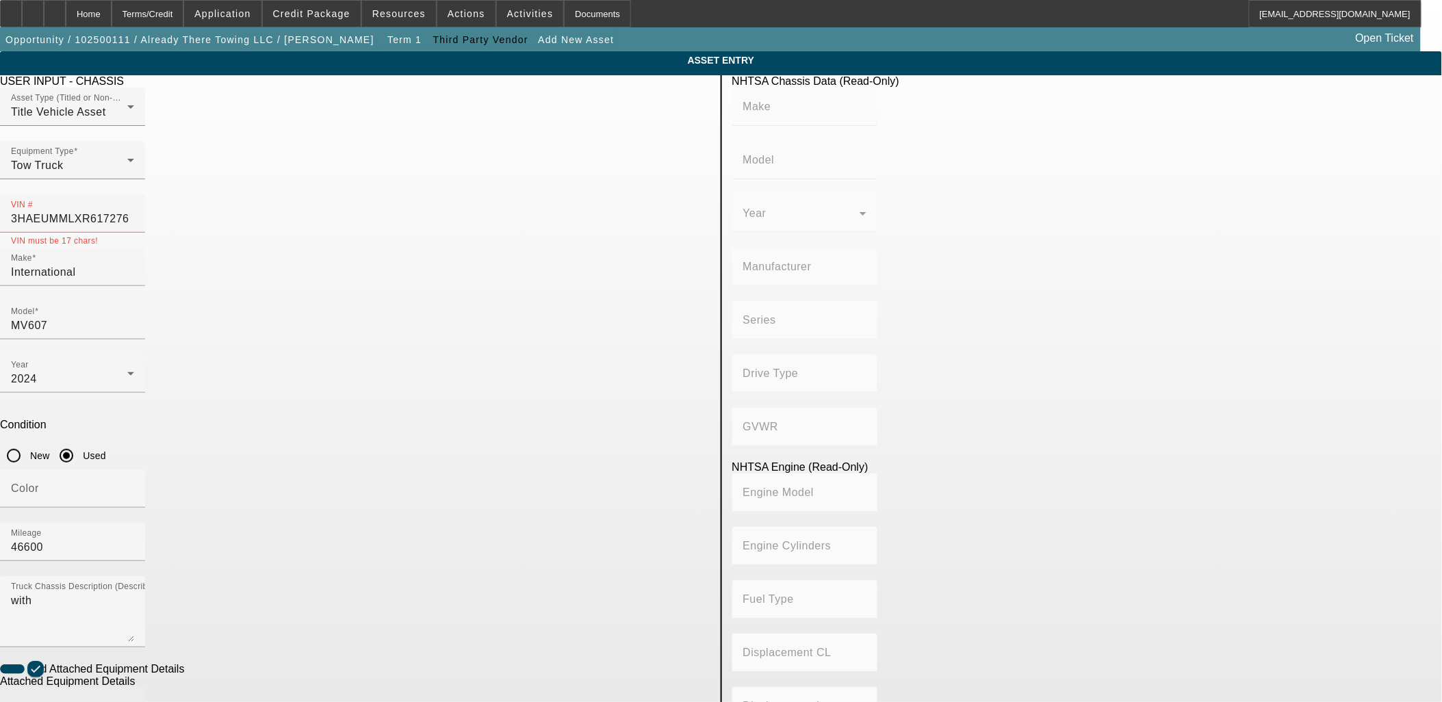
click at [134, 702] on input "Make" at bounding box center [72, 712] width 123 height 16
drag, startPoint x: 393, startPoint y: 551, endPoint x: 242, endPoint y: 537, distance: 151.2
click at [242, 537] on app-asset-collateral-manage "ASSET ENTRY USER INPUT - CHASSIS Asset Type (Titled or Non-Titled) Title Vehicl…" at bounding box center [721, 583] width 1442 height 1065
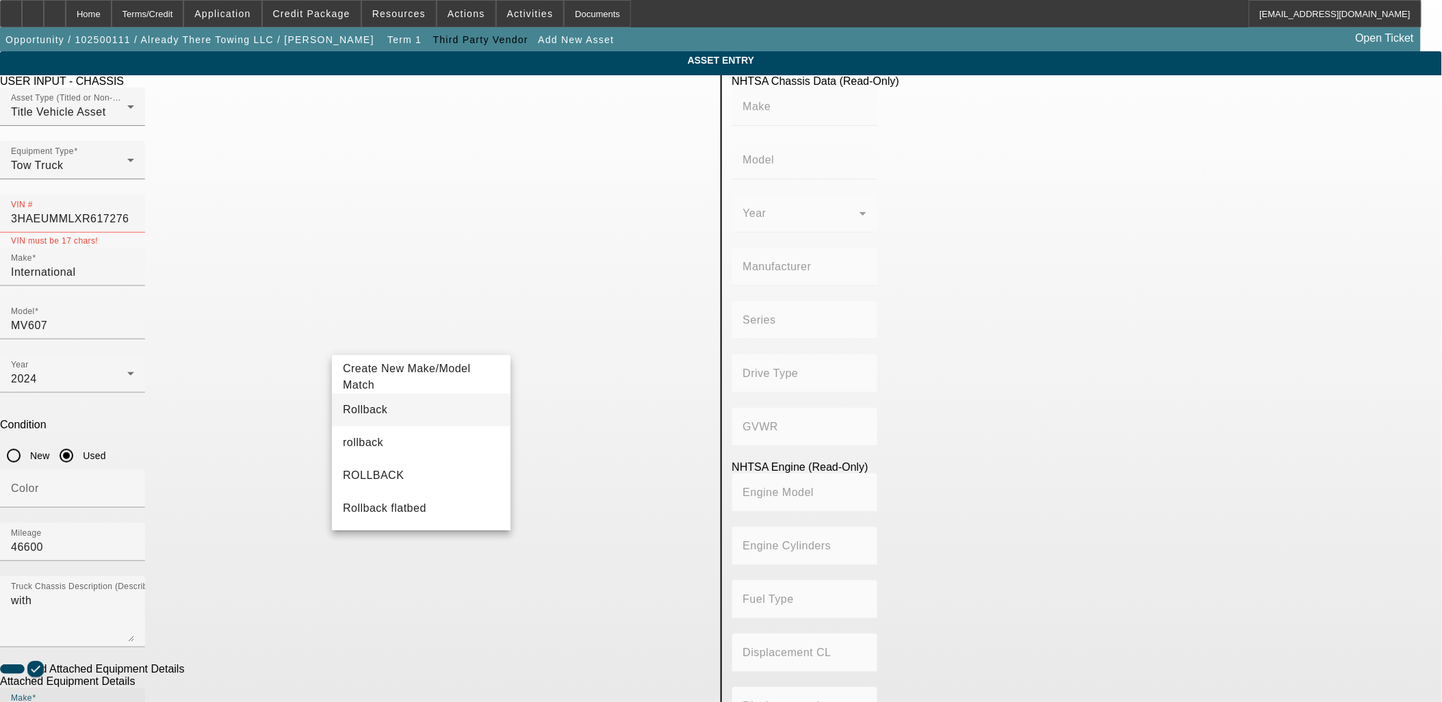
type input "Rollback"
click at [392, 412] on mat-option "Rollback" at bounding box center [421, 410] width 179 height 33
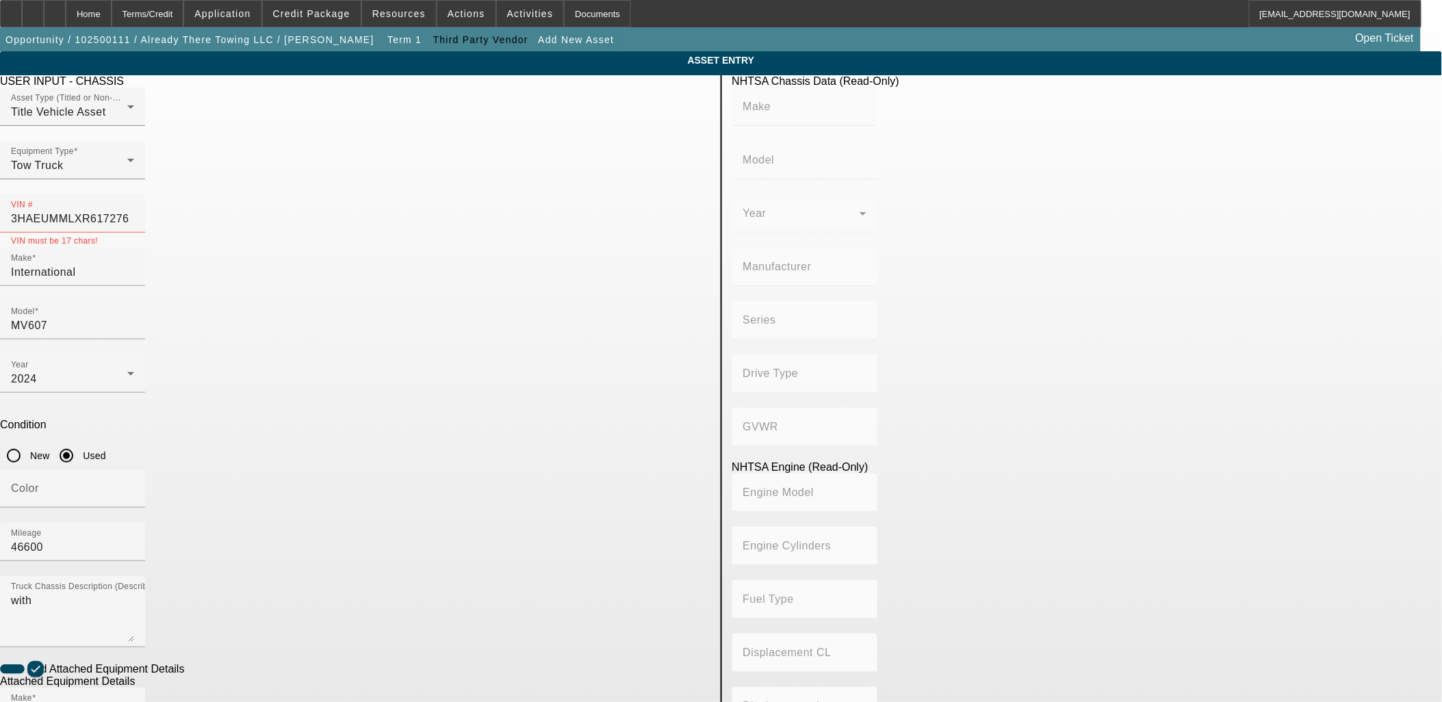
click at [587, 446] on mat-option "21steel" at bounding box center [620, 442] width 179 height 33
type input "21steel"
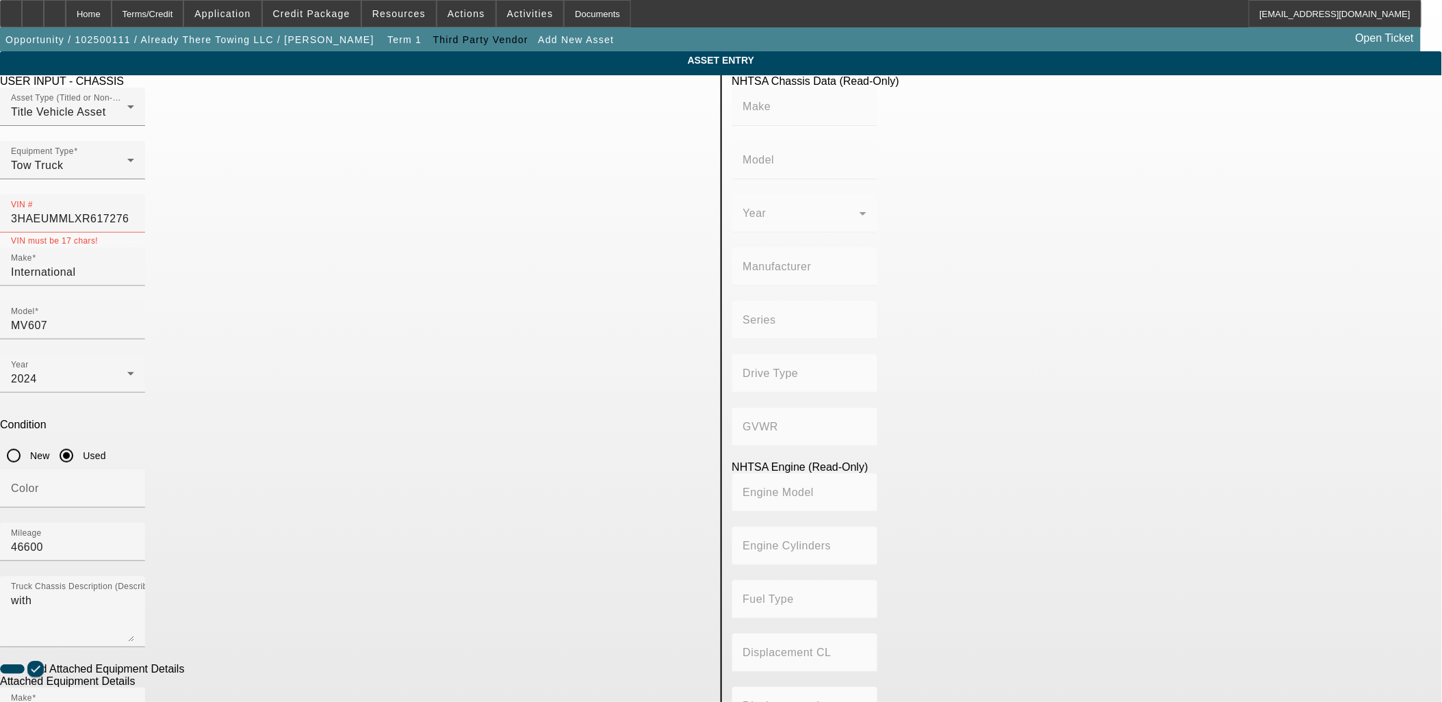
radio input "true"
drag, startPoint x: 620, startPoint y: 609, endPoint x: 613, endPoint y: 607, distance: 7.8
radio input "true"
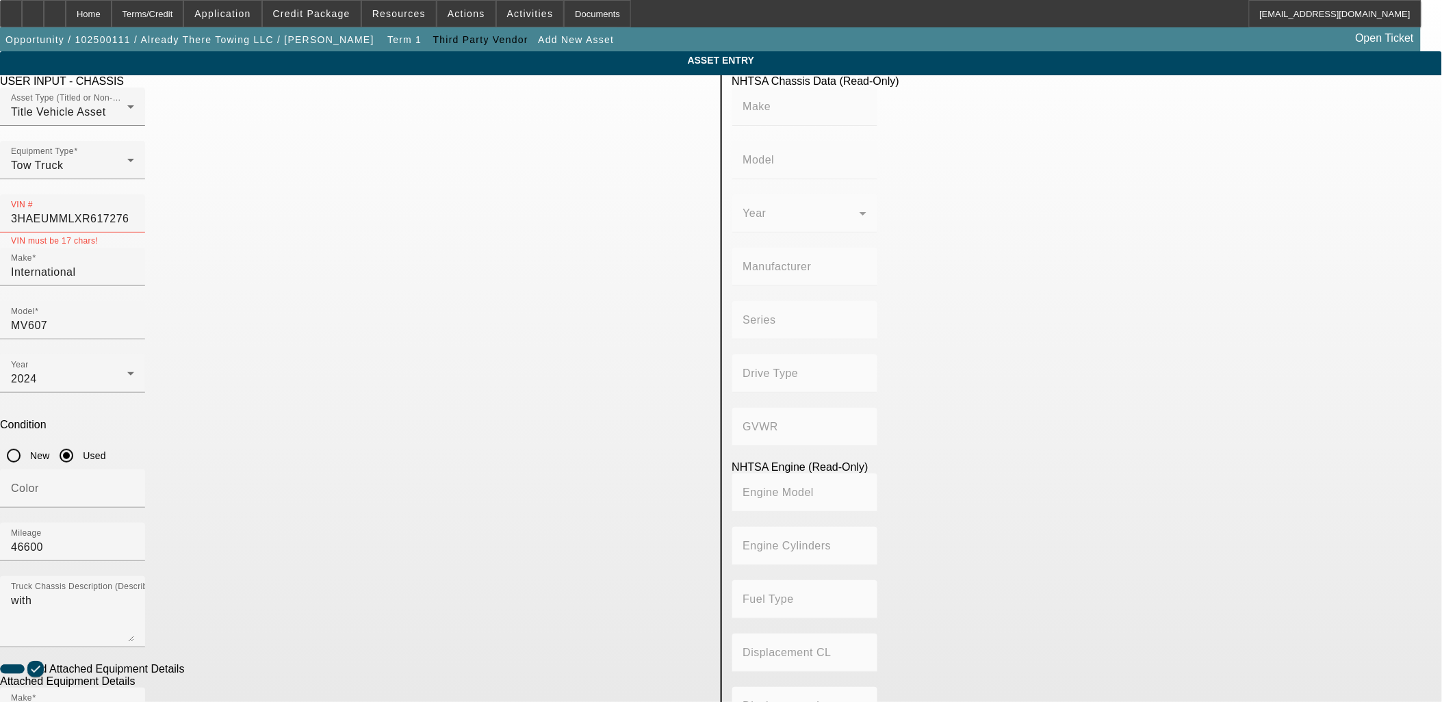
drag, startPoint x: 468, startPoint y: 606, endPoint x: 457, endPoint y: 608, distance: 11.1
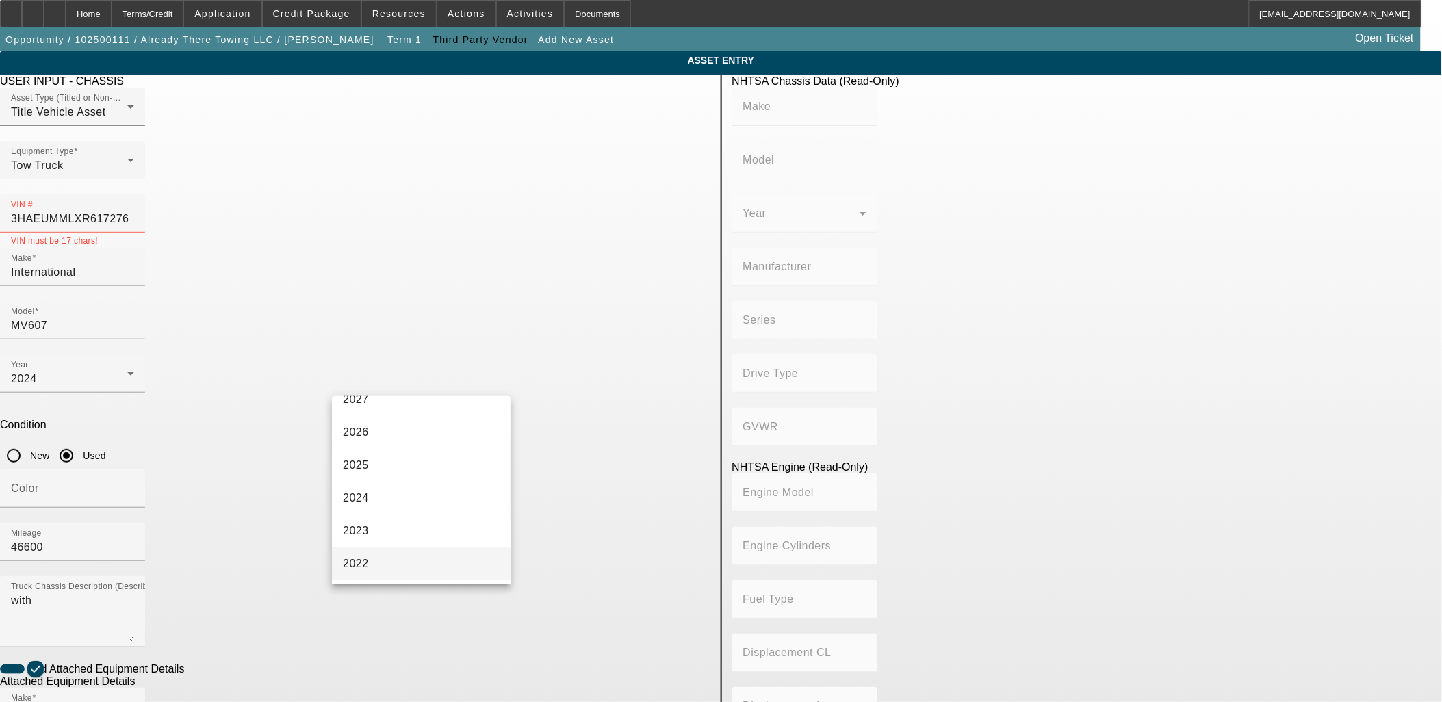
scroll to position [76, 0]
click at [368, 474] on span "2024" at bounding box center [356, 474] width 26 height 16
drag, startPoint x: 368, startPoint y: 474, endPoint x: 367, endPoint y: 487, distance: 12.3
click at [368, 474] on span "2024" at bounding box center [356, 474] width 26 height 16
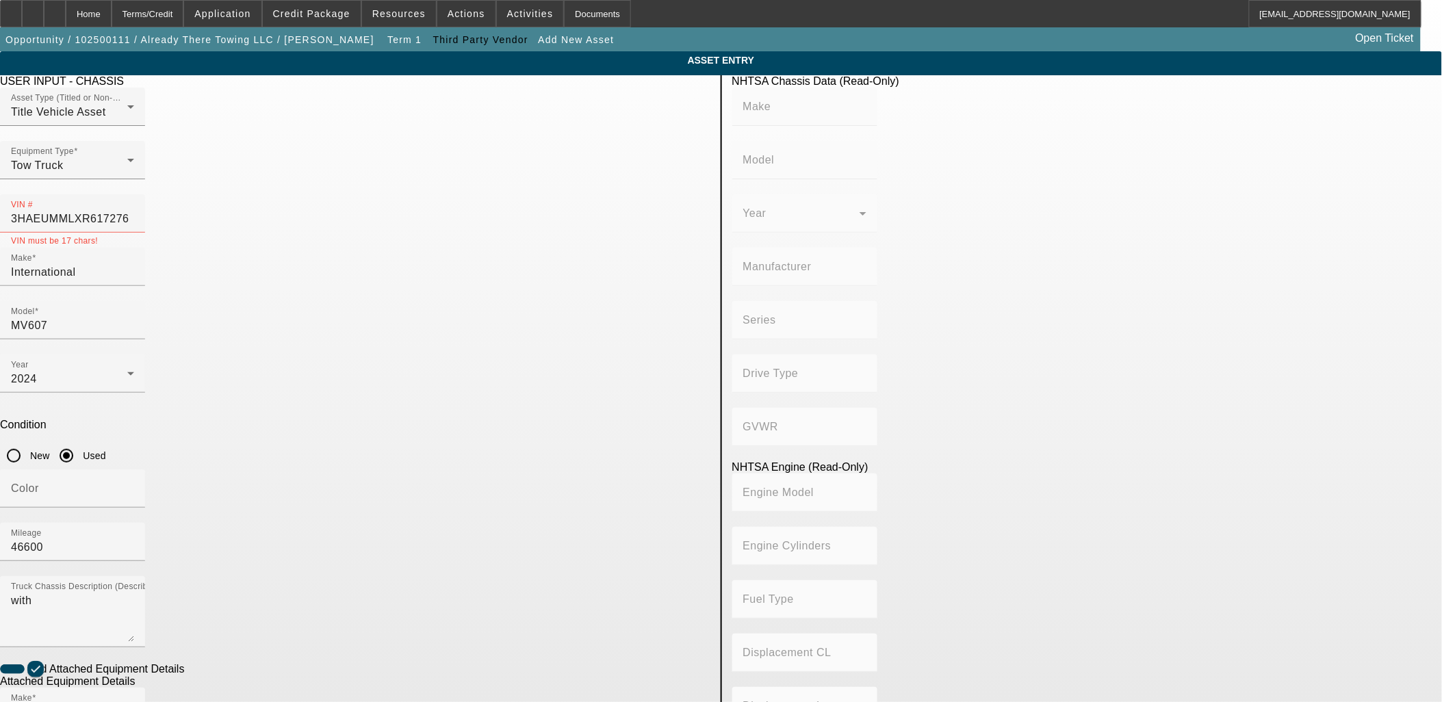
checkbox input "true"
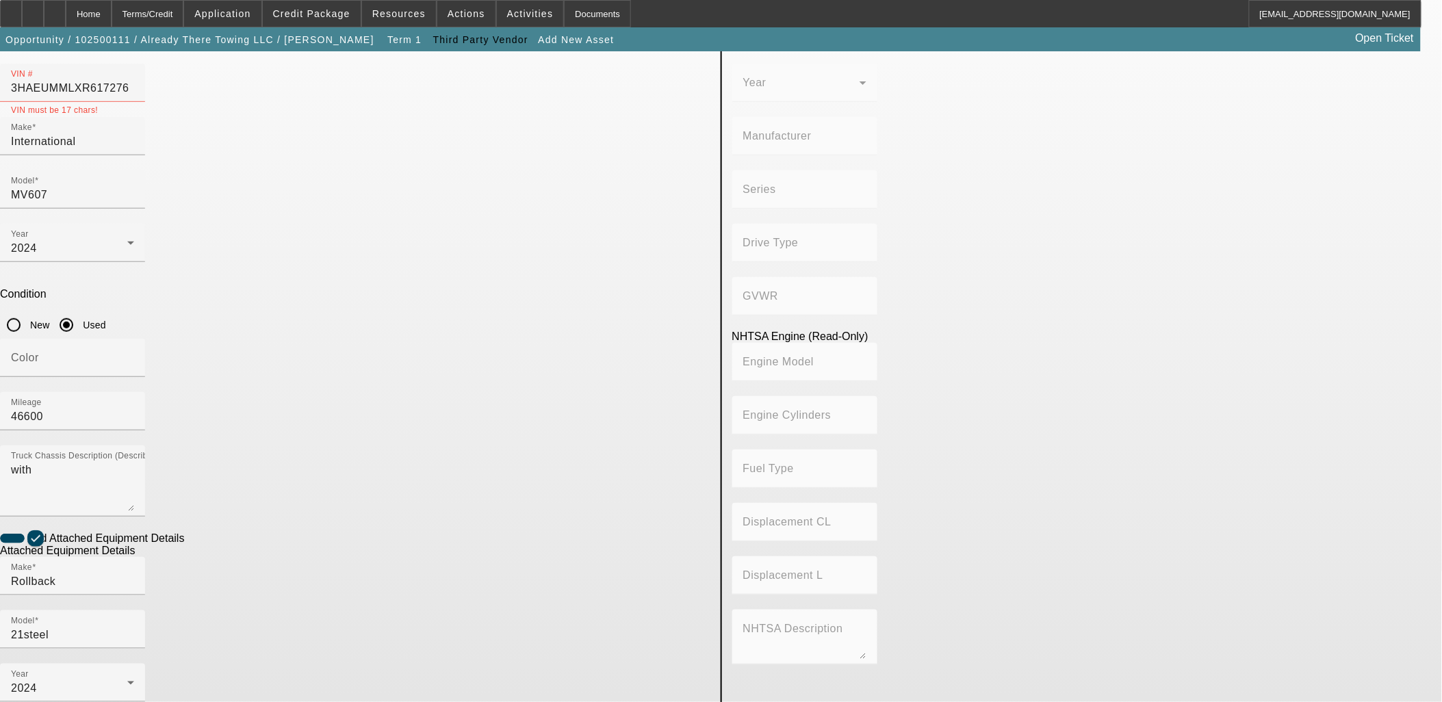
scroll to position [178, 0]
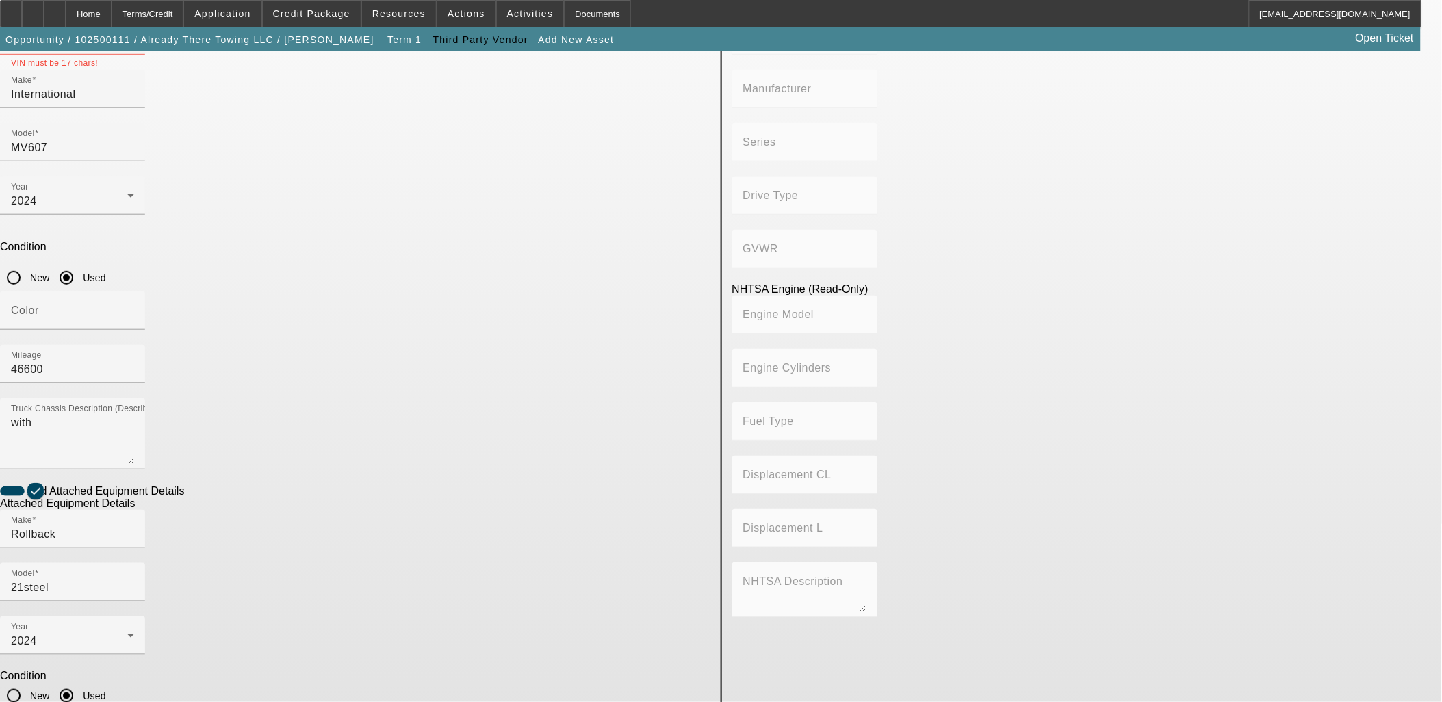
type textarea "And All"
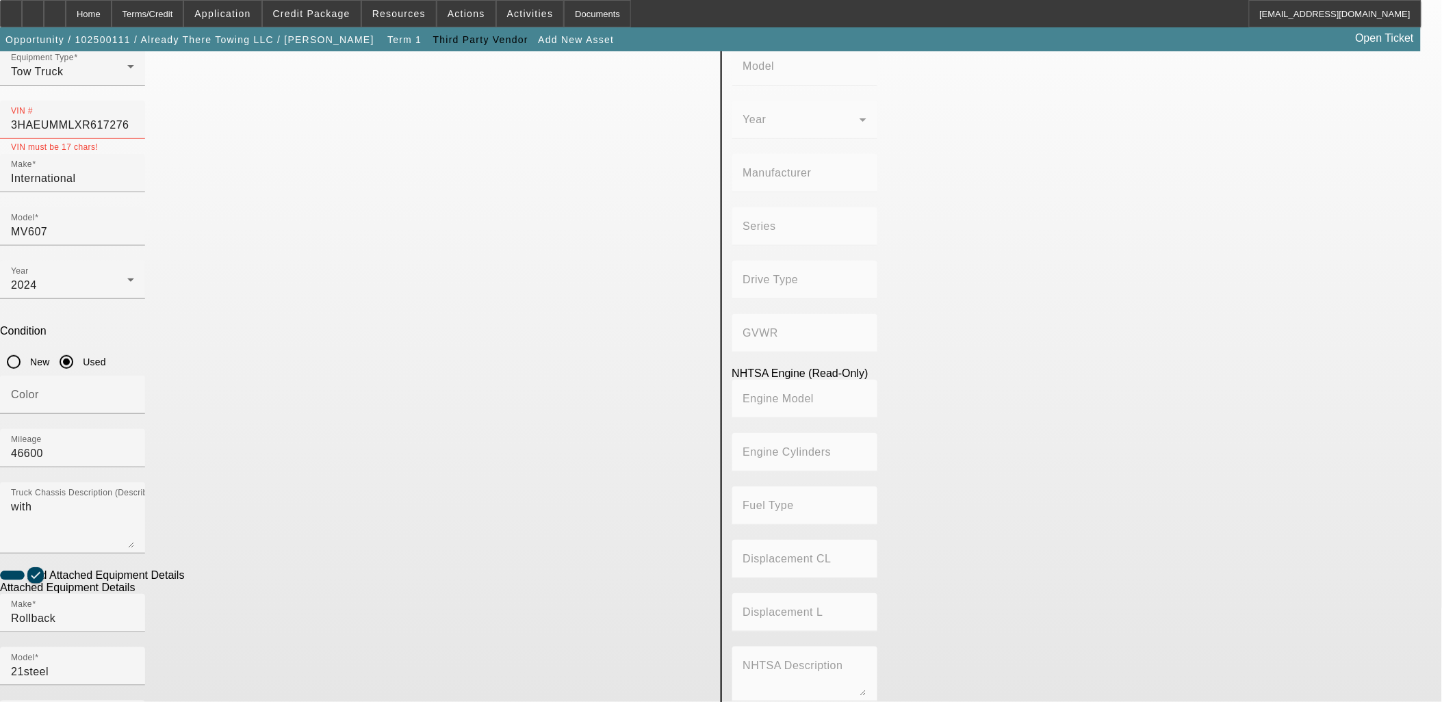
scroll to position [0, 0]
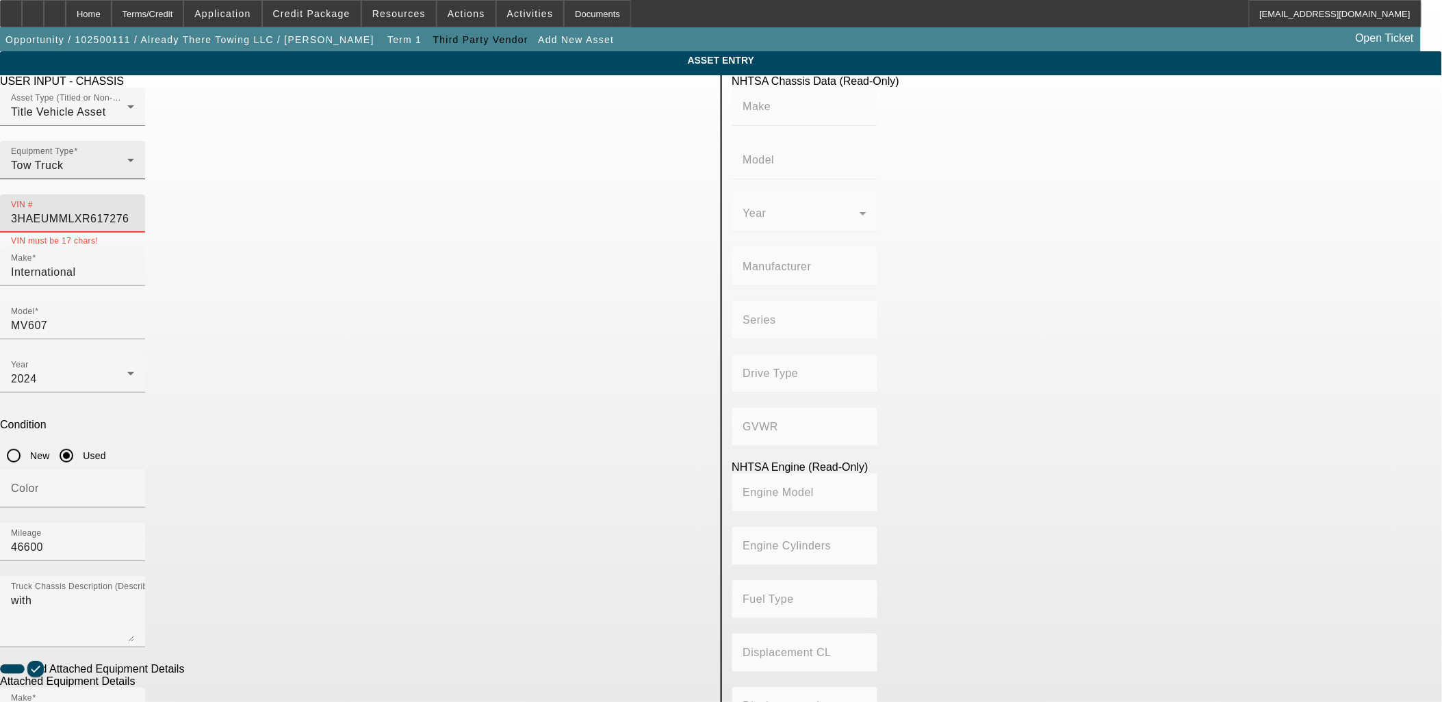
drag, startPoint x: 635, startPoint y: 192, endPoint x: 407, endPoint y: 178, distance: 229.1
click at [407, 178] on div "Asset Type (Titled or Non-Titled) Title Vehicle Asset Equipment Type Tow Truck …" at bounding box center [355, 168] width 711 height 160
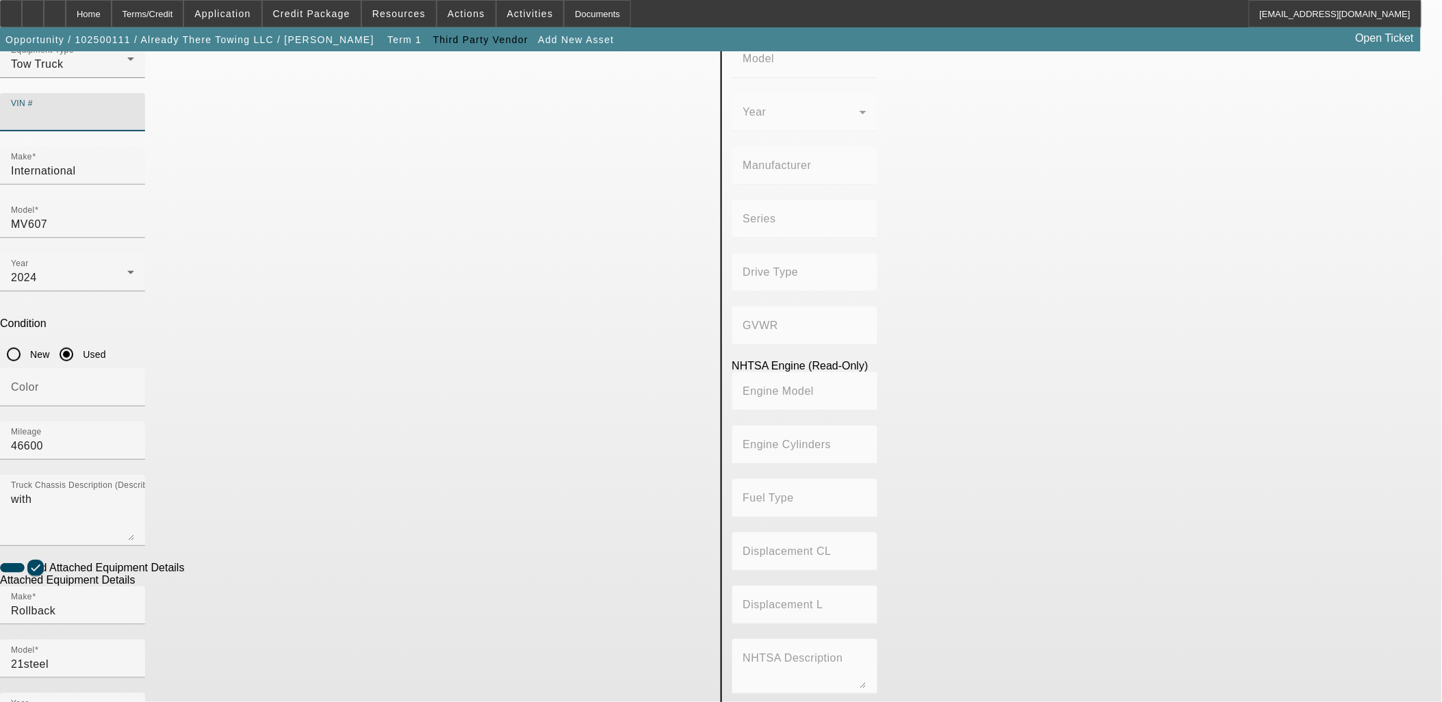
scroll to position [178, 0]
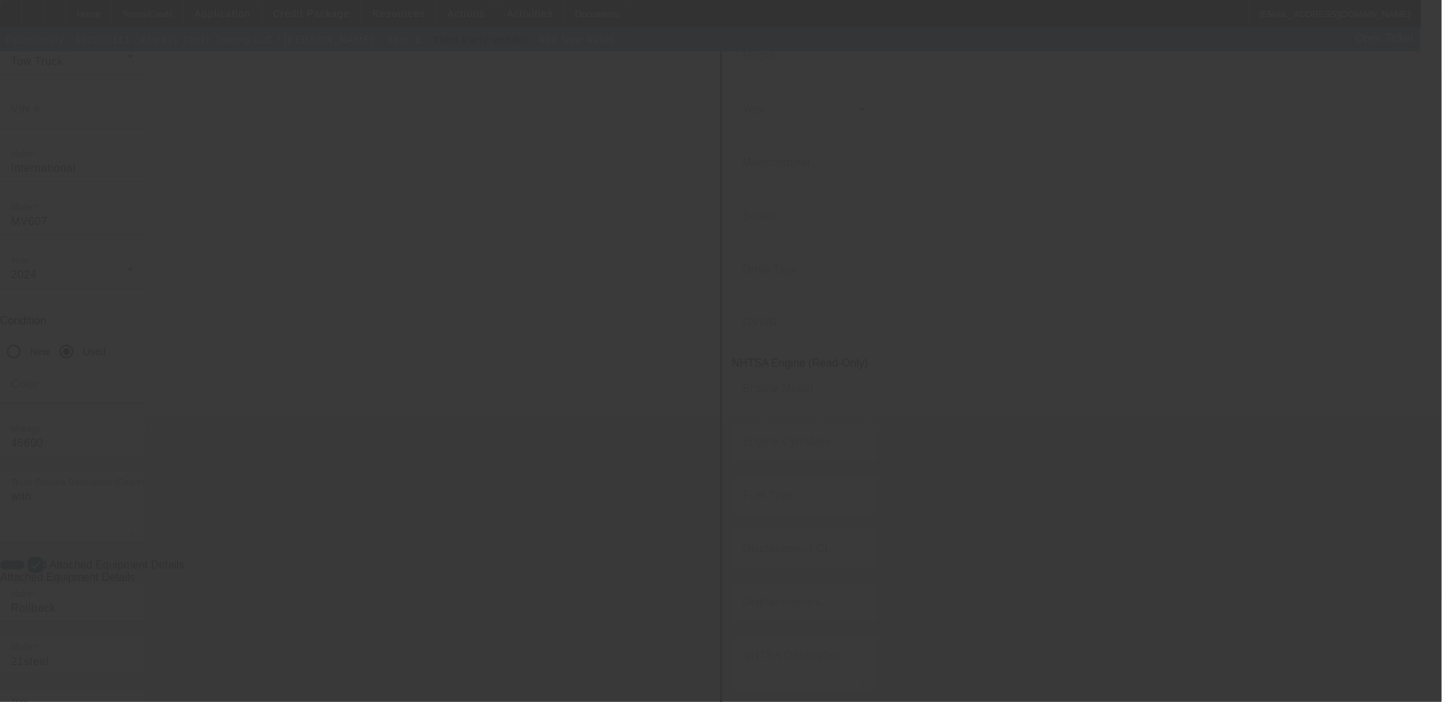
scroll to position [0, 0]
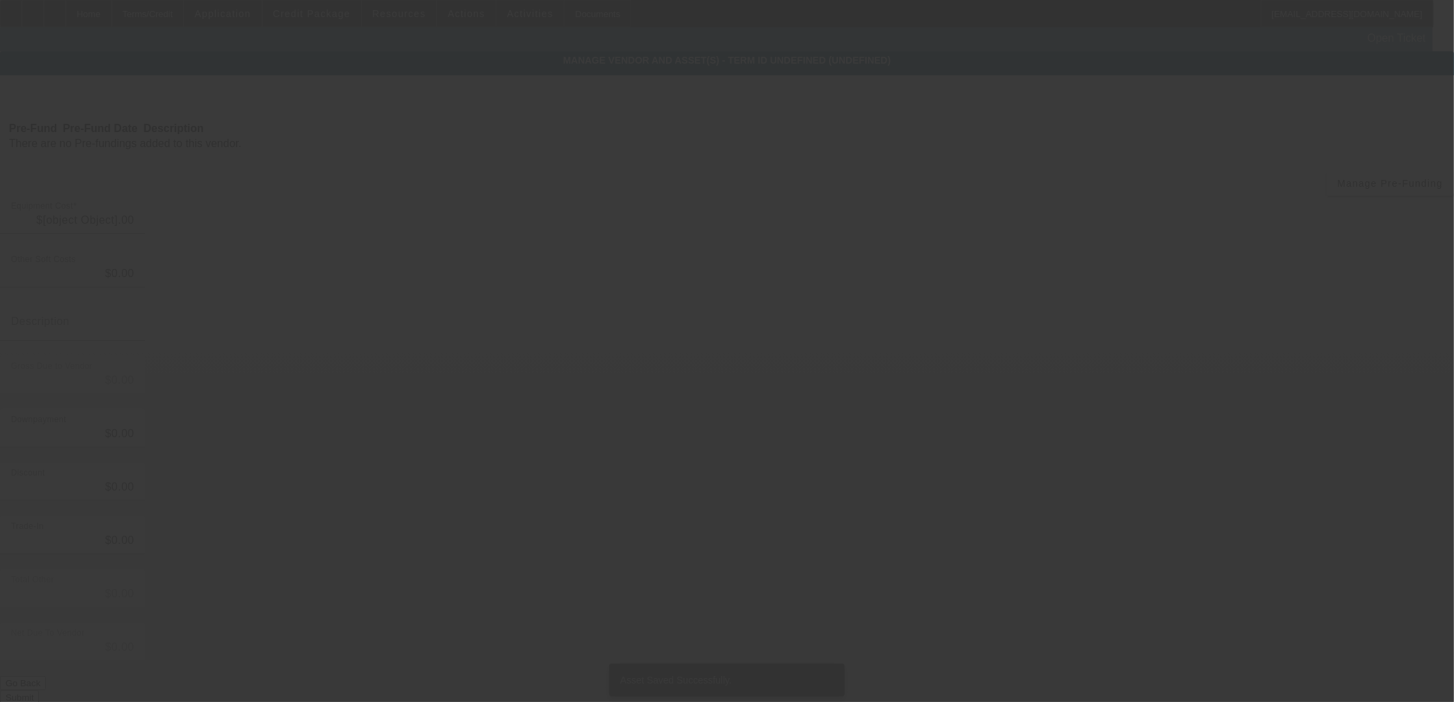
type input "$104,500.00"
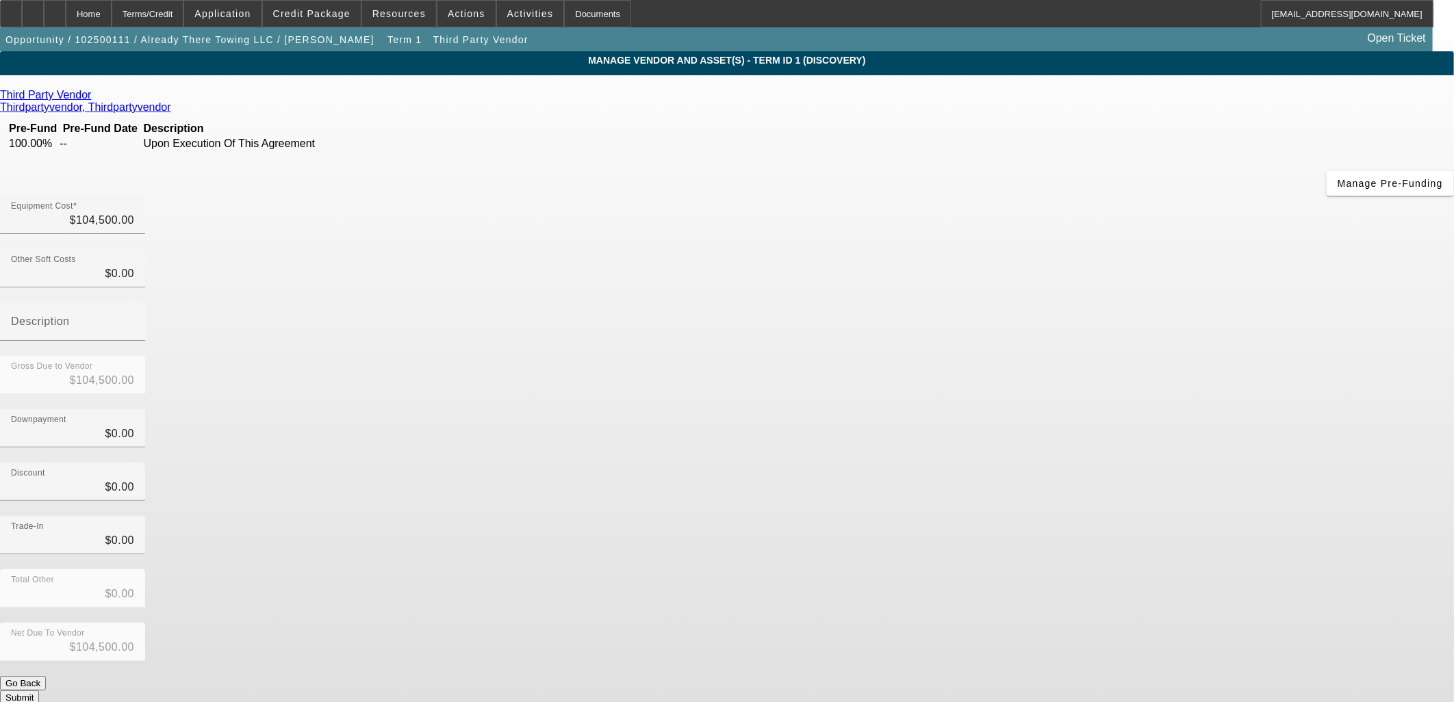
drag, startPoint x: 1107, startPoint y: 353, endPoint x: 1075, endPoint y: 466, distance: 116.6
click at [1107, 463] on div "Discount $0.00" at bounding box center [727, 489] width 1454 height 53
click at [39, 691] on button "Submit" at bounding box center [19, 698] width 39 height 14
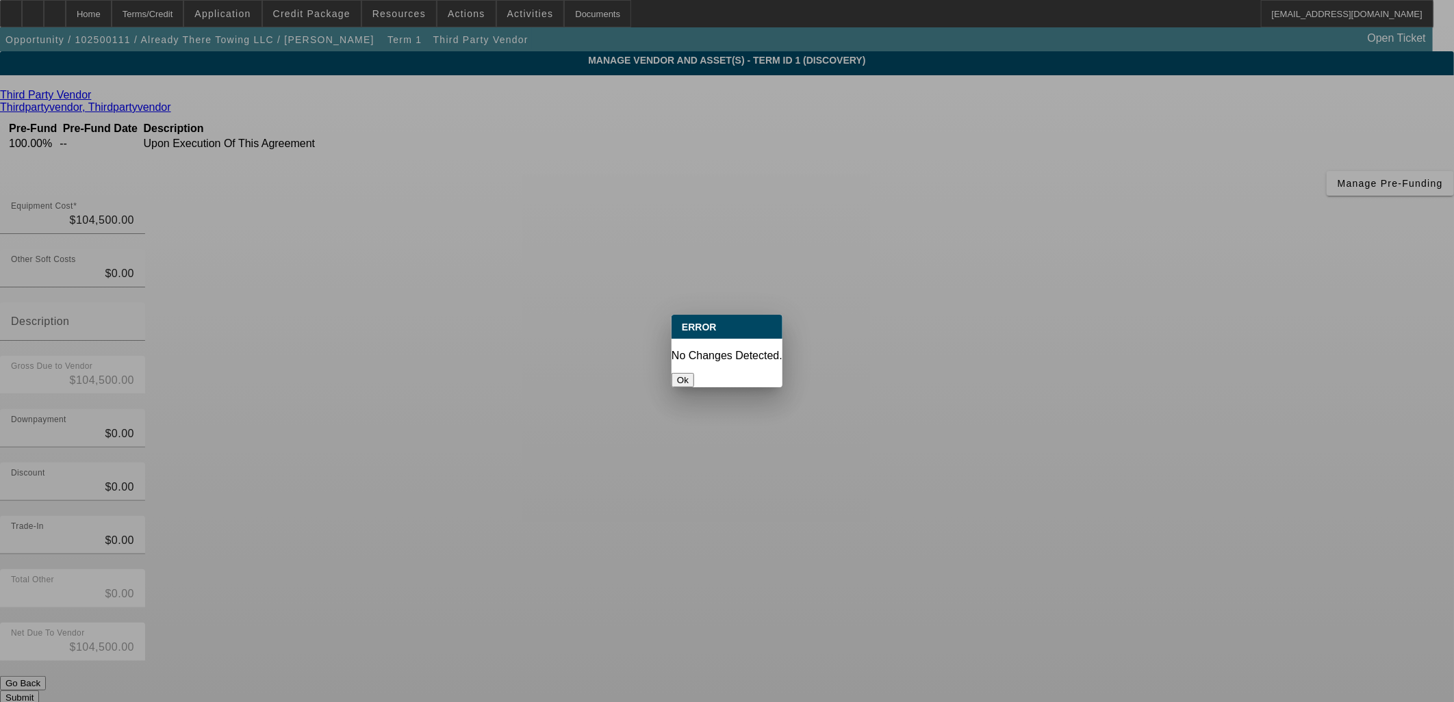
click at [694, 373] on button "Ok" at bounding box center [683, 380] width 23 height 14
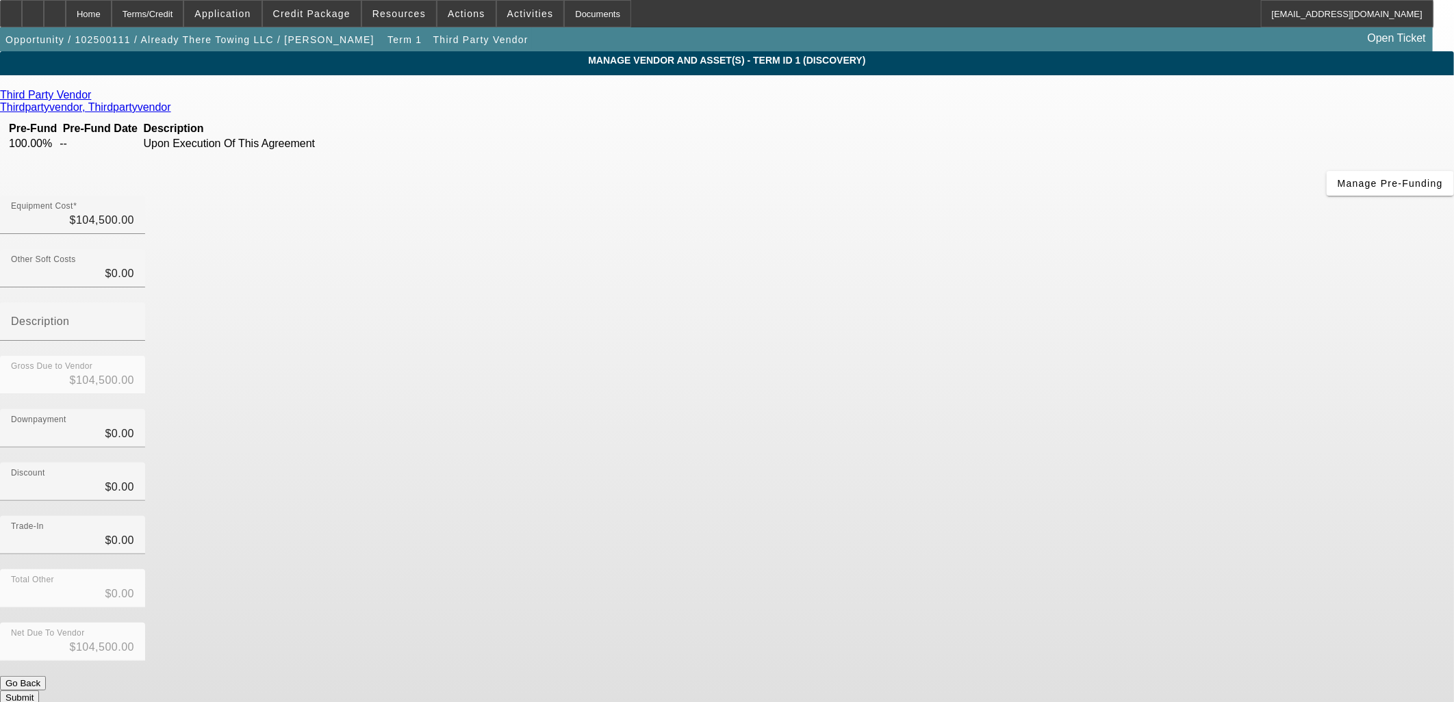
click at [542, 366] on div "Third Party Vendor Thirdpartyvendor, Thirdpartyvendor Pre-Fund Pre-Fund Date De…" at bounding box center [727, 397] width 1454 height 616
click at [180, 310] on app-vendor-asset-manage "MANAGE VENDOR AND ASSET(S) - Term ID 1 (Discovery) Remove Vendor Third Party Ve…" at bounding box center [727, 418] width 1454 height 735
click at [112, 16] on div "Home" at bounding box center [89, 13] width 46 height 27
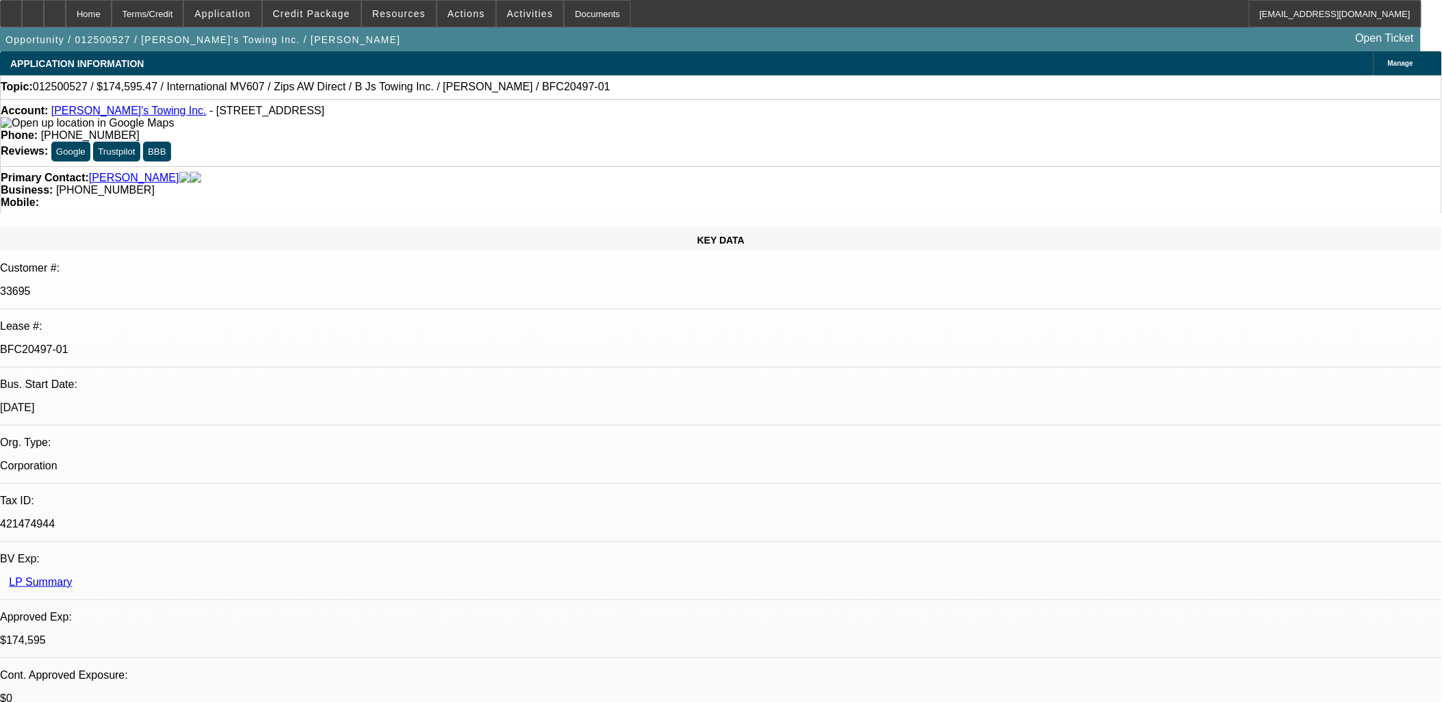
select select "0"
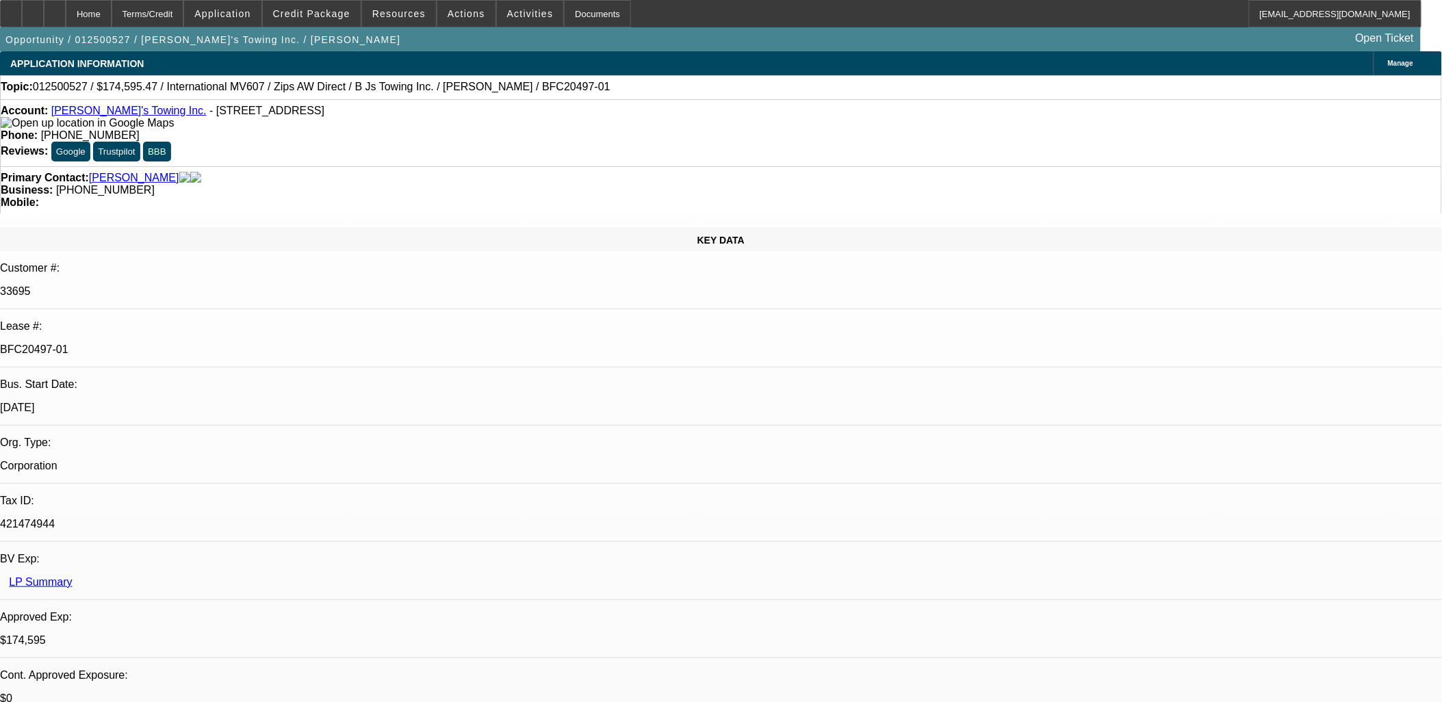
select select "0"
select select "0.1"
select select "1"
select select "2"
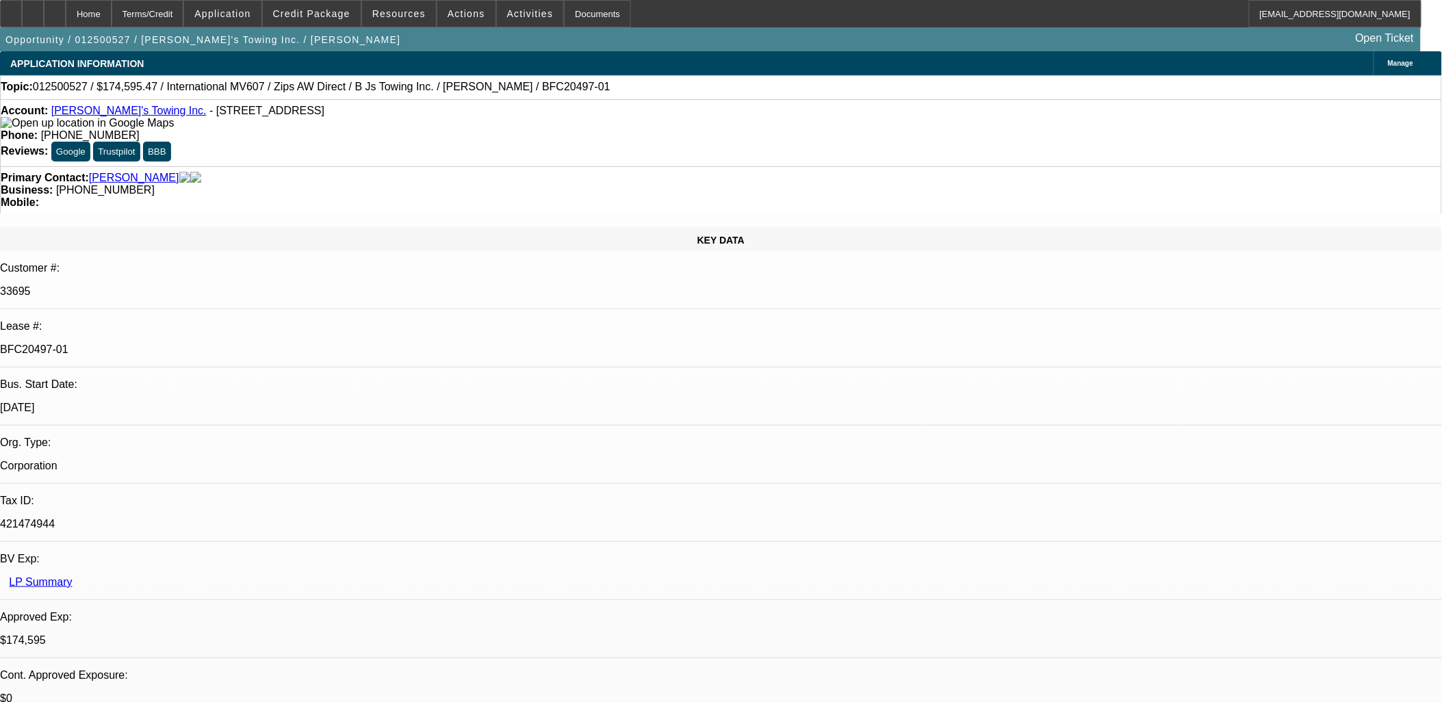
select select "6"
select select "1"
select select "2"
select select "6"
select select "1"
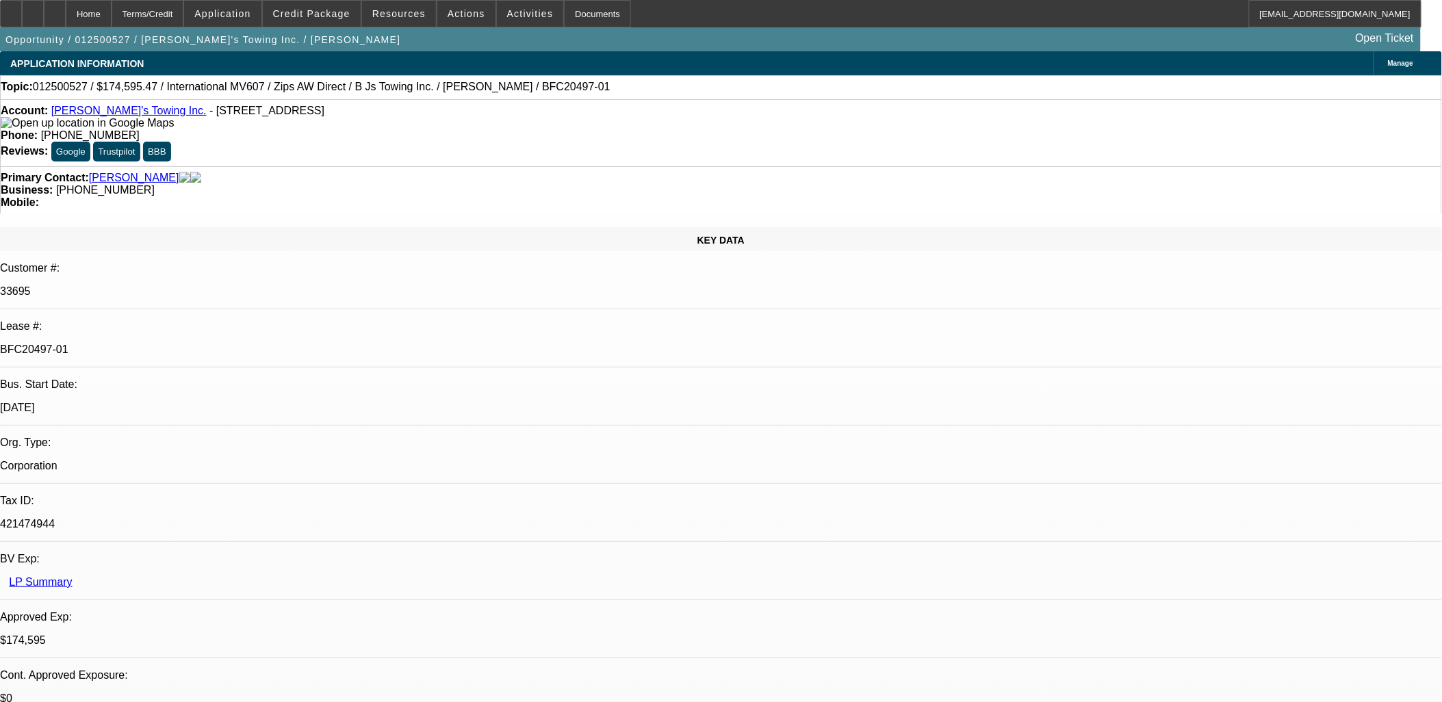
select select "2"
select select "6"
select select "1"
select select "2"
select select "4"
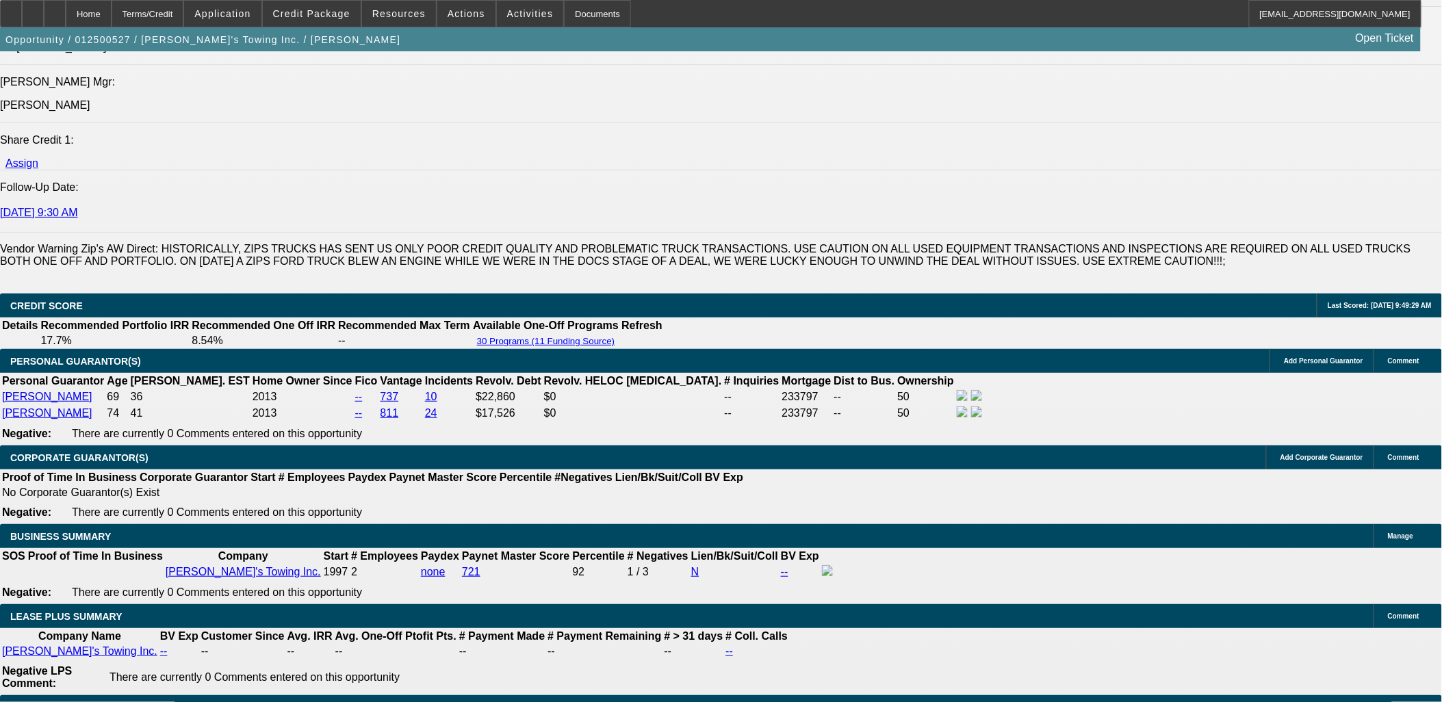
scroll to position [1749, 0]
